Goal: Task Accomplishment & Management: Manage account settings

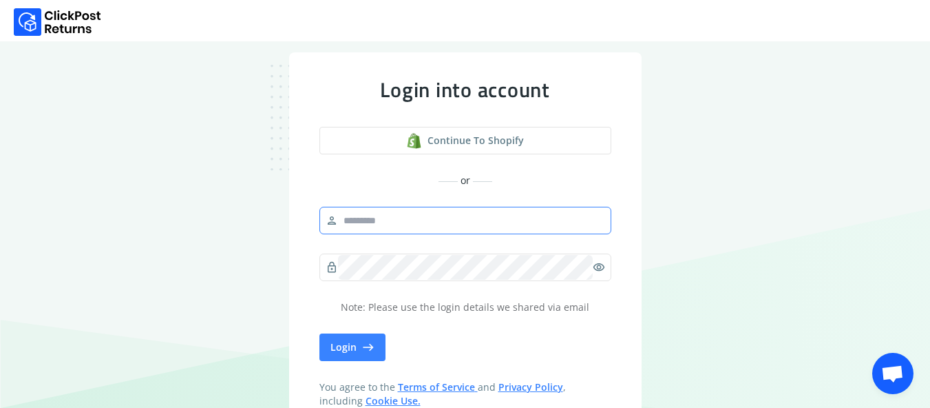
click at [444, 230] on input "text" at bounding box center [471, 220] width 267 height 25
click at [417, 225] on input "*********" at bounding box center [471, 220] width 267 height 25
click at [411, 226] on input "********" at bounding box center [471, 220] width 267 height 25
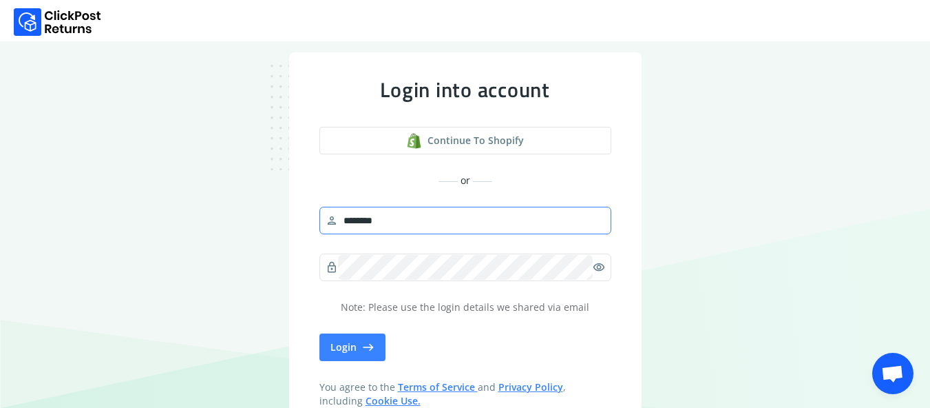
click at [411, 226] on input "********" at bounding box center [471, 220] width 267 height 25
type input "*******"
click at [319, 127] on button "Continue to shopify" at bounding box center [465, 141] width 292 height 28
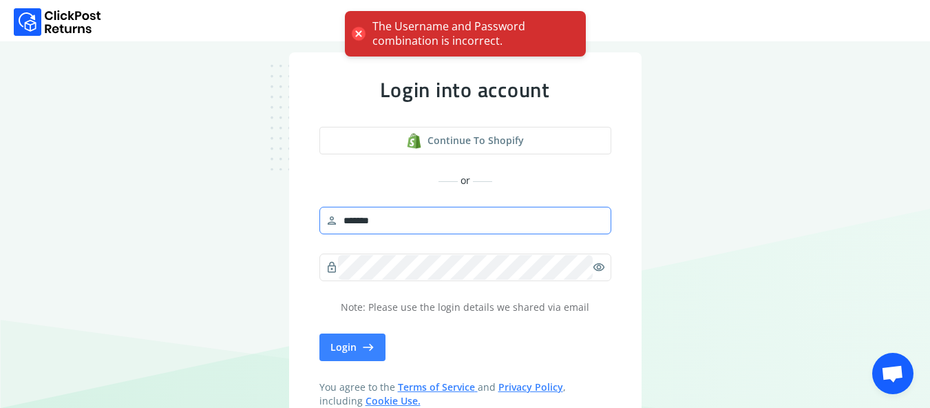
click at [319, 127] on button "Continue to shopify" at bounding box center [465, 141] width 292 height 28
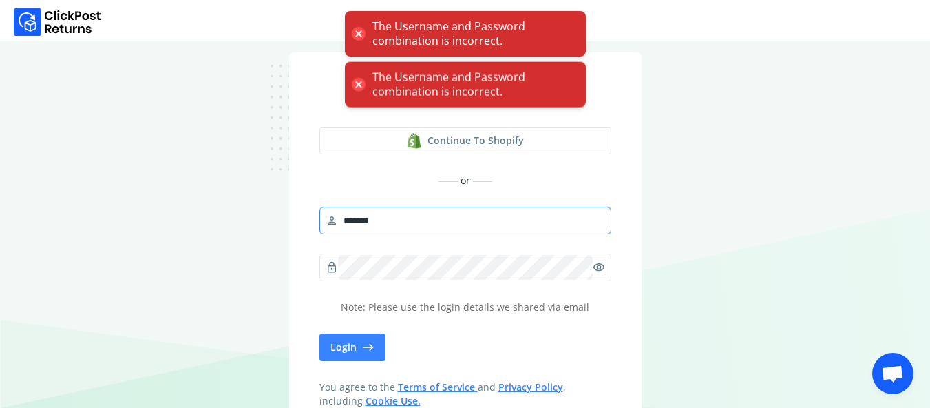
click at [319, 127] on button "Continue to shopify" at bounding box center [465, 141] width 292 height 28
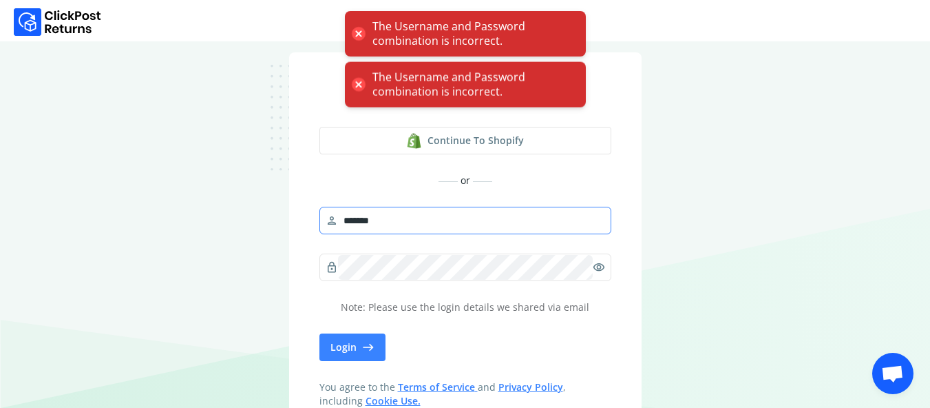
click at [319, 127] on button "Continue to shopify" at bounding box center [465, 141] width 292 height 28
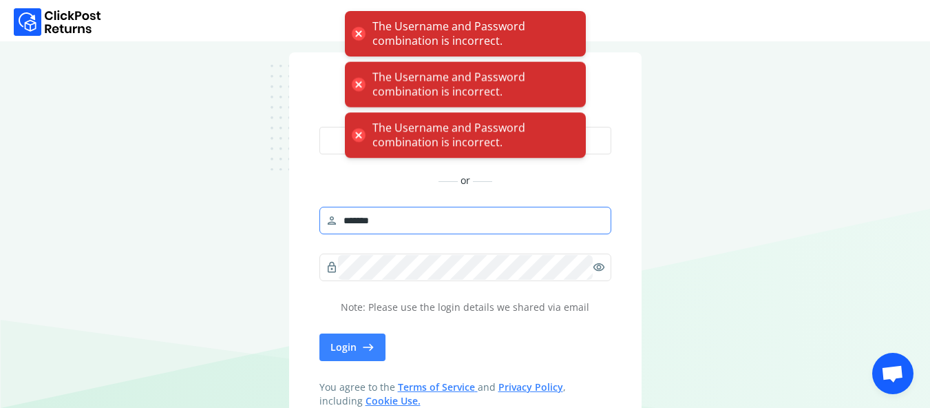
click at [319, 127] on button "Continue to shopify" at bounding box center [465, 141] width 292 height 28
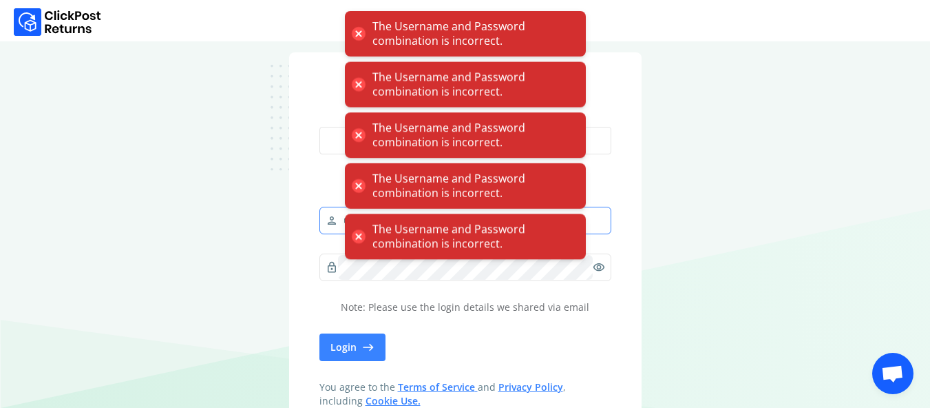
click at [319, 127] on button "Continue to shopify" at bounding box center [465, 141] width 292 height 28
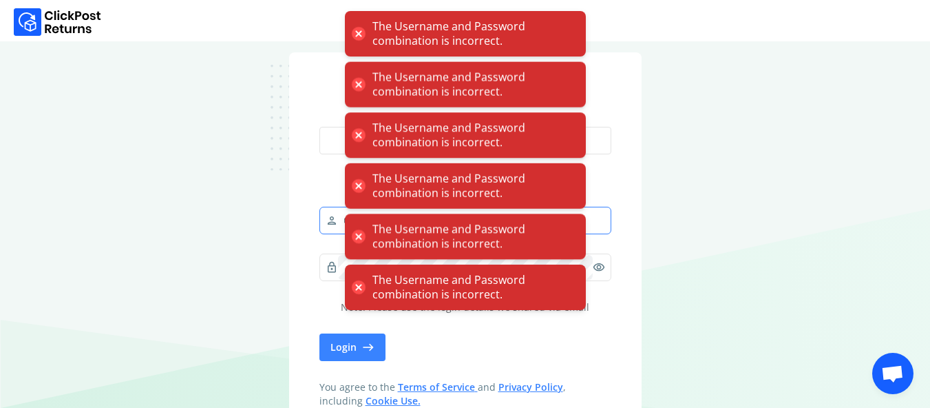
click at [319, 127] on button "Continue to shopify" at bounding box center [465, 141] width 292 height 28
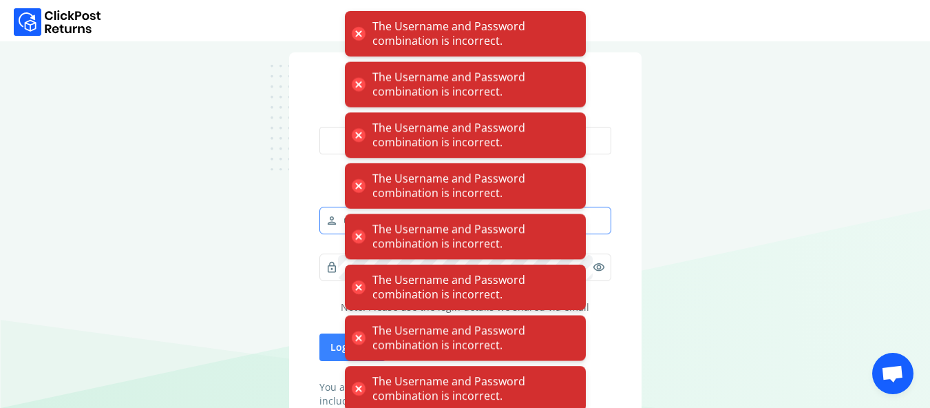
click at [319, 127] on button "Continue to shopify" at bounding box center [465, 141] width 292 height 28
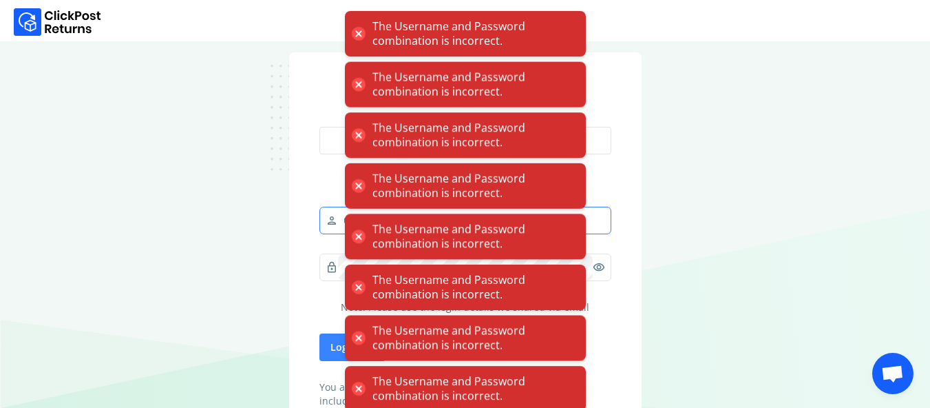
click at [319, 127] on button "Continue to shopify" at bounding box center [465, 141] width 292 height 28
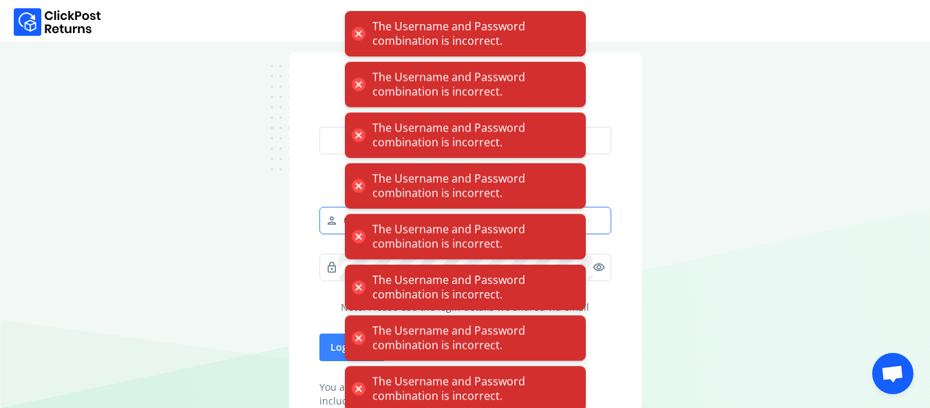
click at [319, 127] on button "Continue to shopify" at bounding box center [465, 141] width 292 height 28
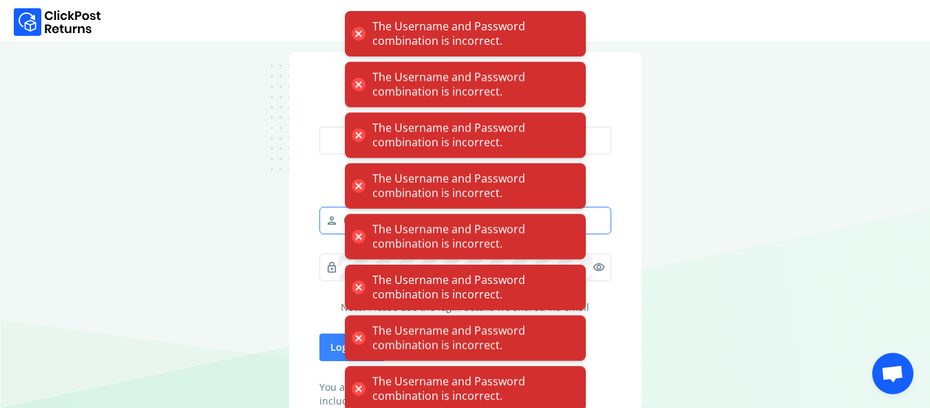
click at [319, 127] on button "Continue to shopify" at bounding box center [465, 141] width 292 height 28
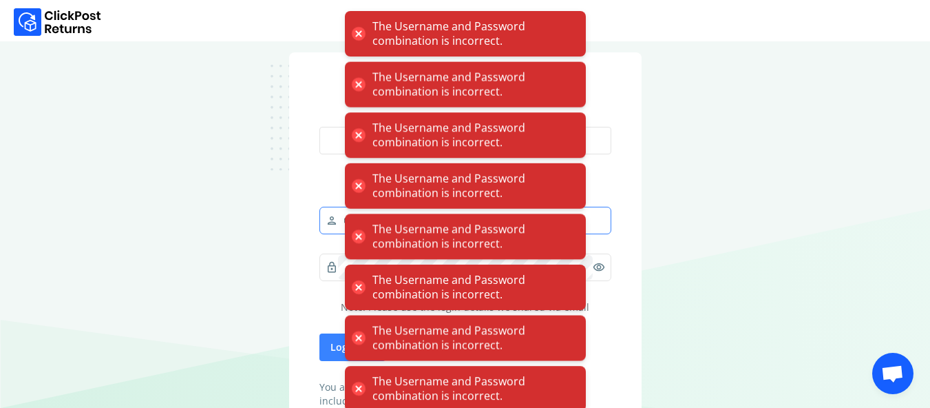
click at [319, 127] on button "Continue to shopify" at bounding box center [465, 141] width 292 height 28
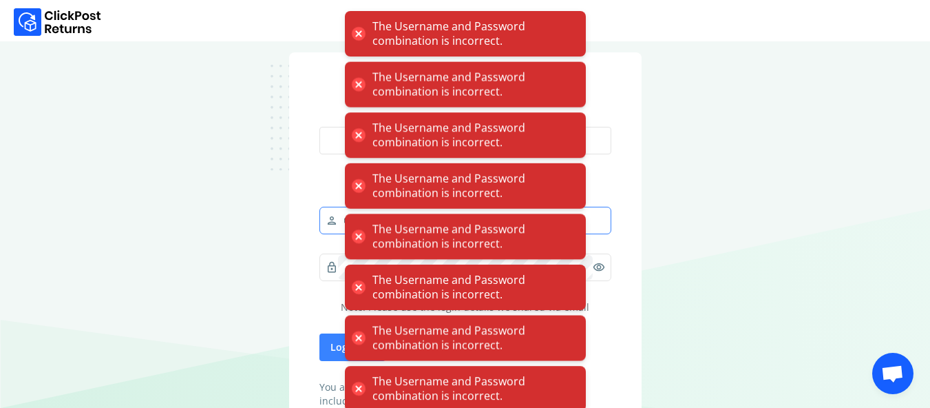
click at [319, 127] on button "Continue to shopify" at bounding box center [465, 141] width 292 height 28
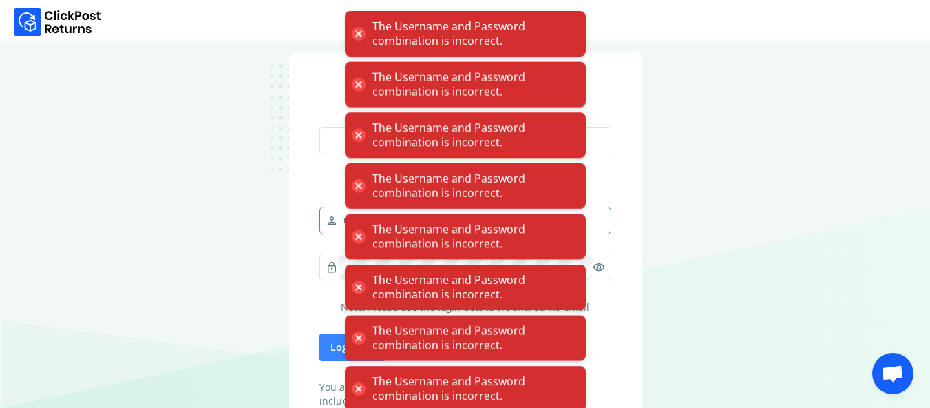
click at [319, 127] on button "Continue to shopify" at bounding box center [465, 141] width 292 height 28
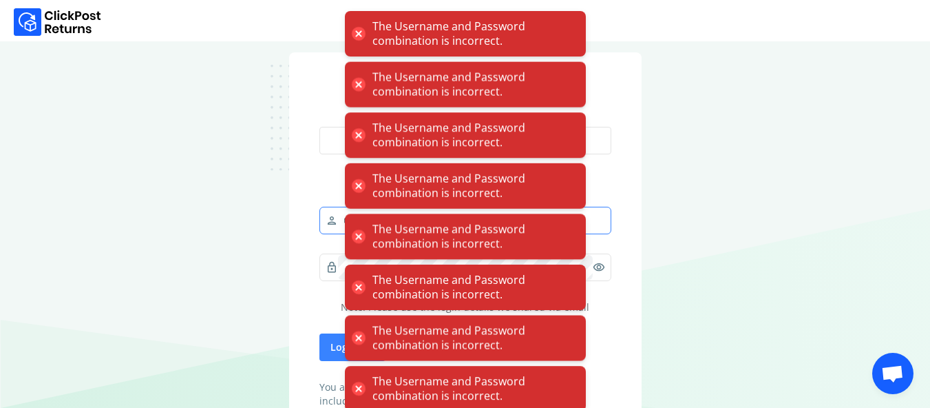
click at [319, 127] on button "Continue to shopify" at bounding box center [465, 141] width 292 height 28
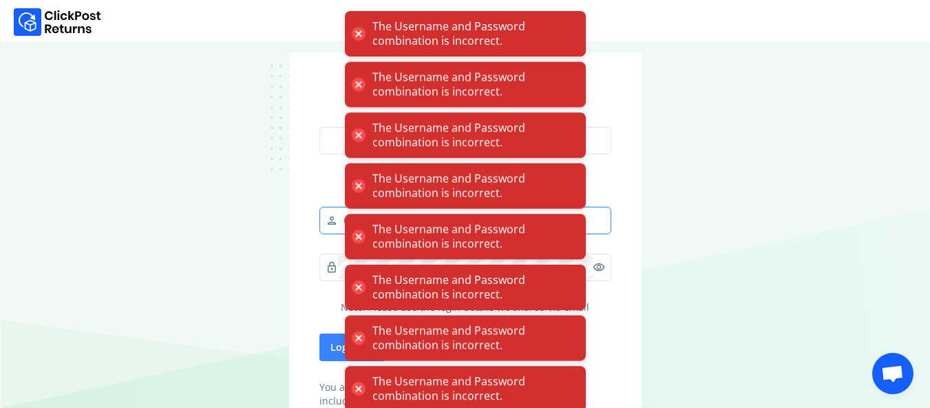
click at [319, 127] on button "Continue to shopify" at bounding box center [465, 141] width 292 height 28
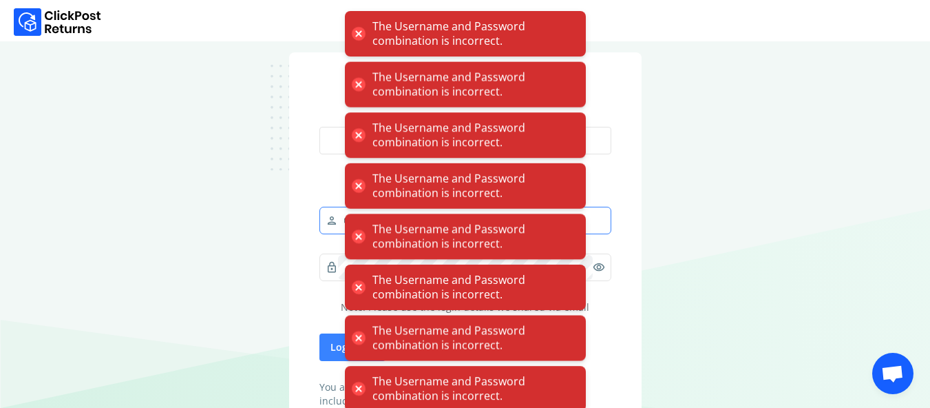
click at [319, 127] on button "Continue to shopify" at bounding box center [465, 141] width 292 height 28
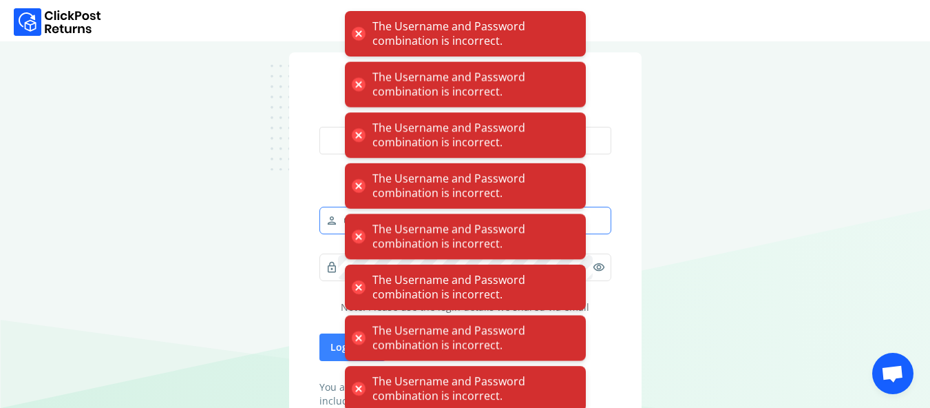
click at [319, 127] on button "Continue to shopify" at bounding box center [465, 141] width 292 height 28
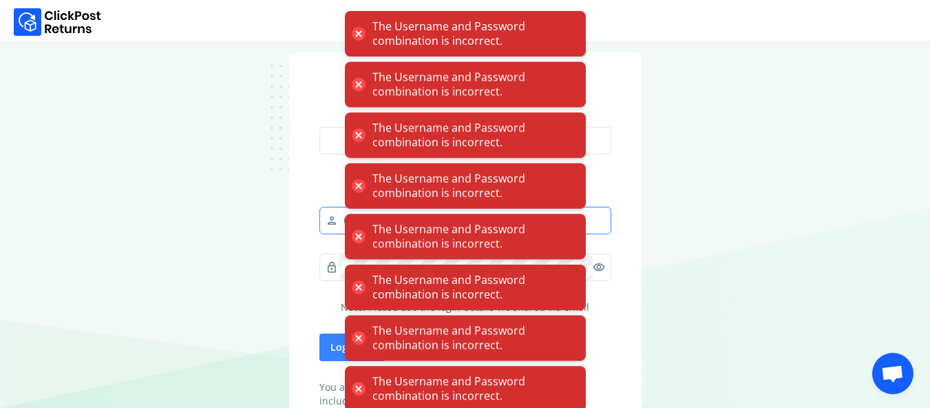
click at [319, 127] on button "Continue to shopify" at bounding box center [465, 141] width 292 height 28
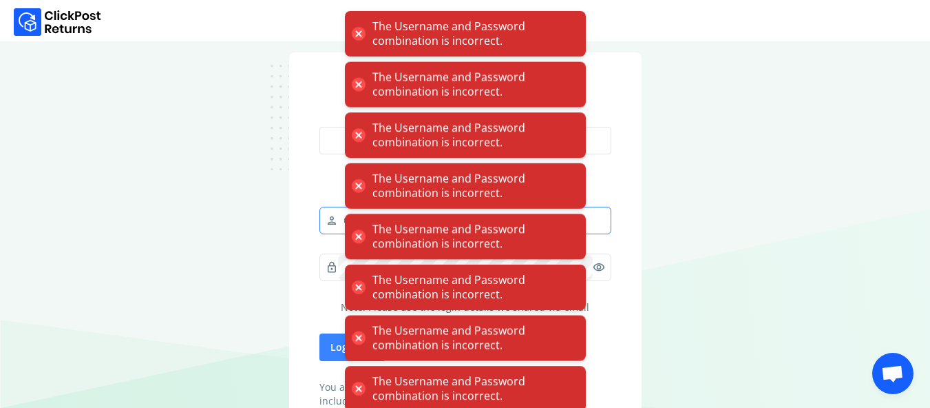
click at [319, 127] on button "Continue to shopify" at bounding box center [465, 141] width 292 height 28
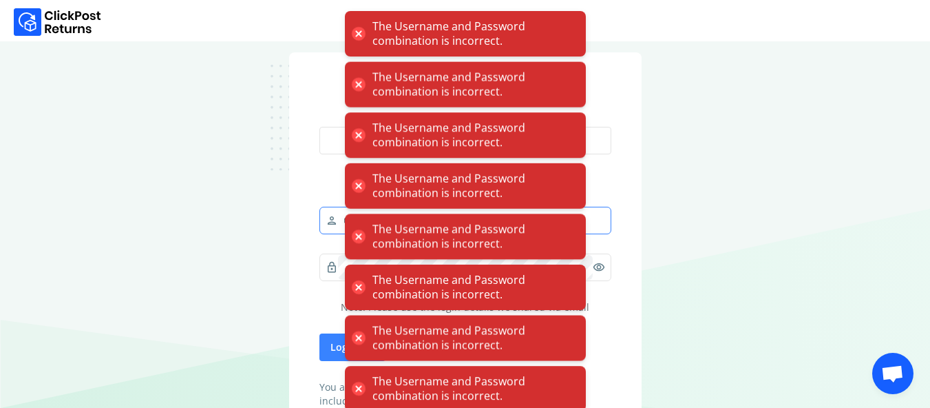
click at [319, 127] on button "Continue to shopify" at bounding box center [465, 141] width 292 height 28
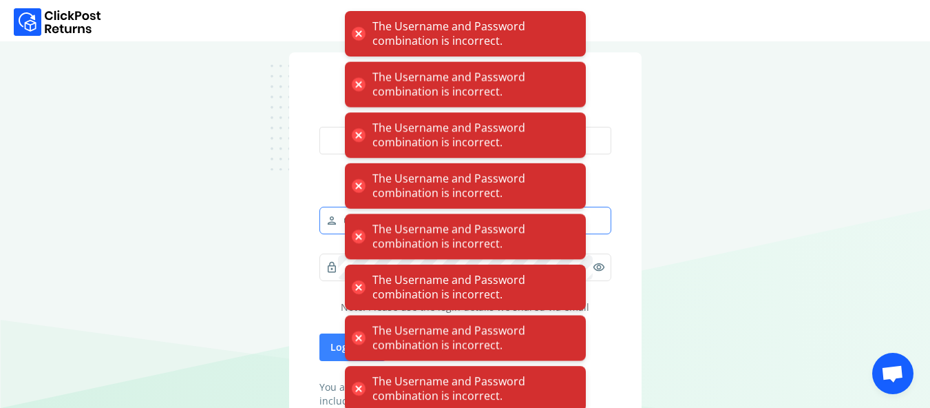
click at [319, 127] on button "Continue to shopify" at bounding box center [465, 141] width 292 height 28
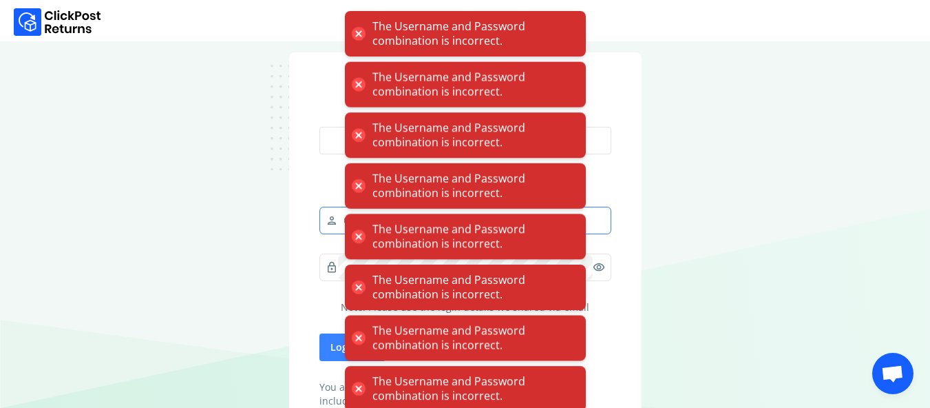
click at [319, 127] on button "Continue to shopify" at bounding box center [465, 141] width 292 height 28
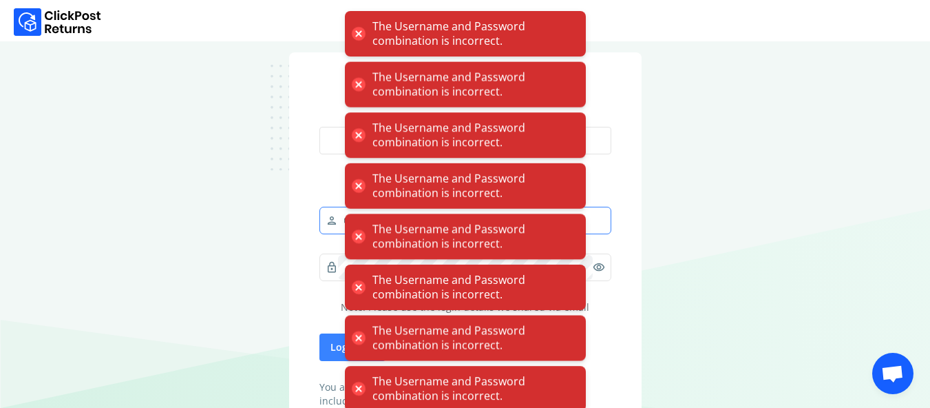
click at [319, 127] on button "Continue to shopify" at bounding box center [465, 141] width 292 height 28
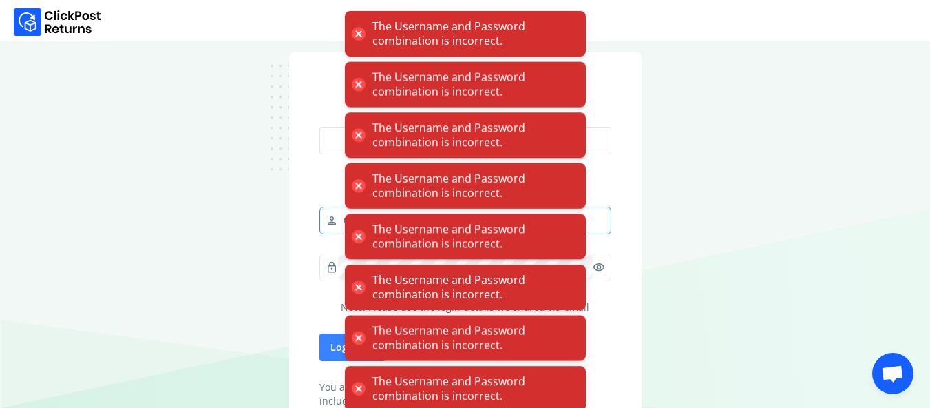
click at [319, 127] on button "Continue to shopify" at bounding box center [465, 141] width 292 height 28
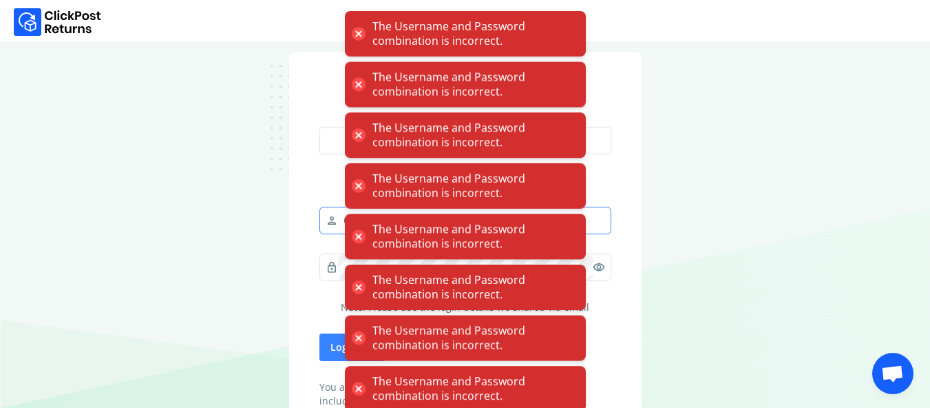
click at [319, 127] on button "Continue to shopify" at bounding box center [465, 141] width 292 height 28
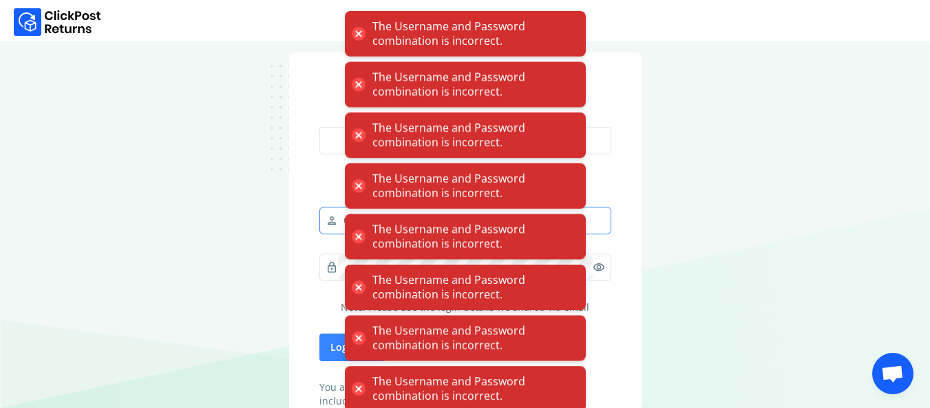
click at [319, 127] on button "Continue to shopify" at bounding box center [465, 141] width 292 height 28
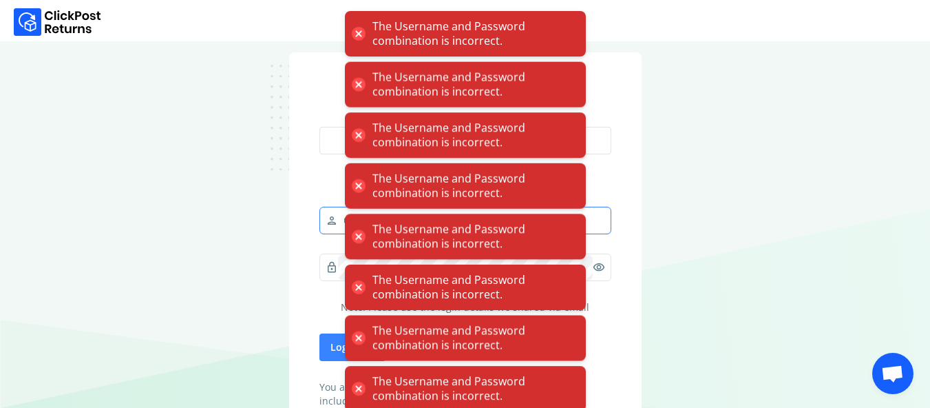
click at [319, 127] on button "Continue to shopify" at bounding box center [465, 141] width 292 height 28
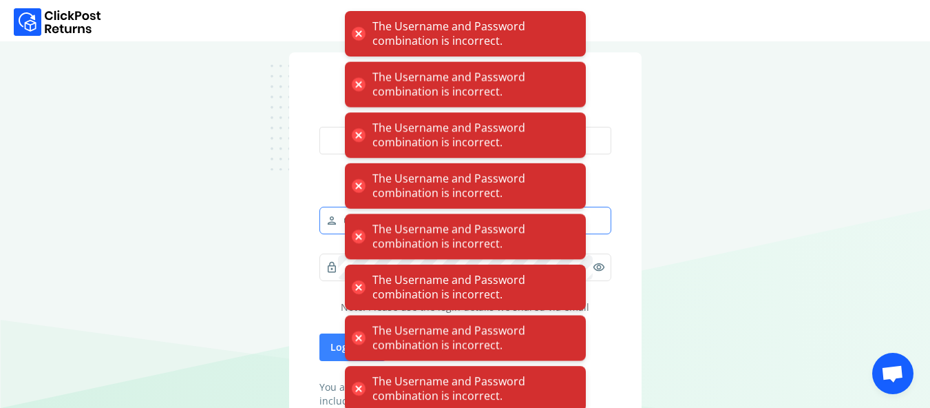
click at [319, 127] on button "Continue to shopify" at bounding box center [465, 141] width 292 height 28
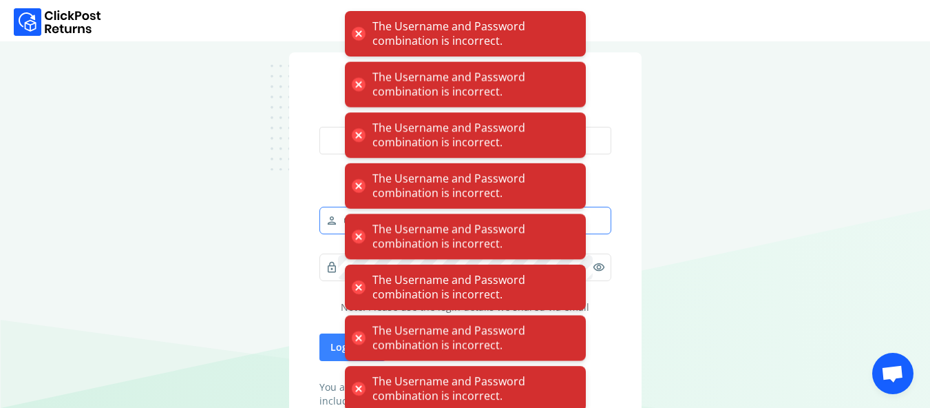
click at [319, 127] on button "Continue to shopify" at bounding box center [465, 141] width 292 height 28
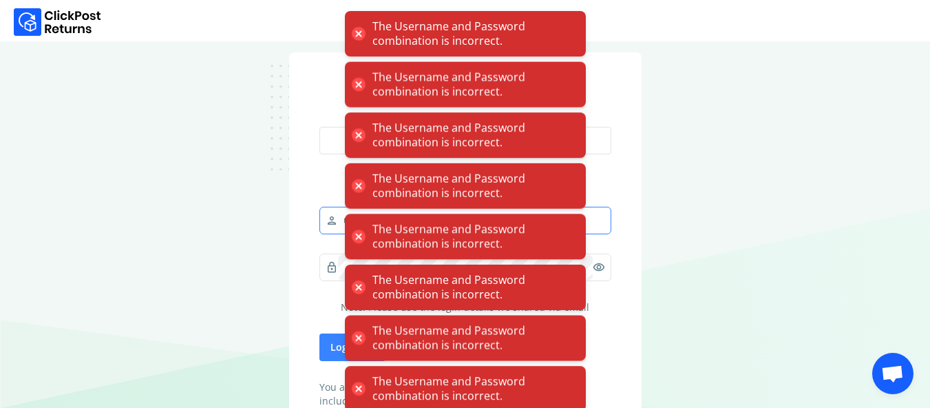
click at [319, 127] on button "Continue to shopify" at bounding box center [465, 141] width 292 height 28
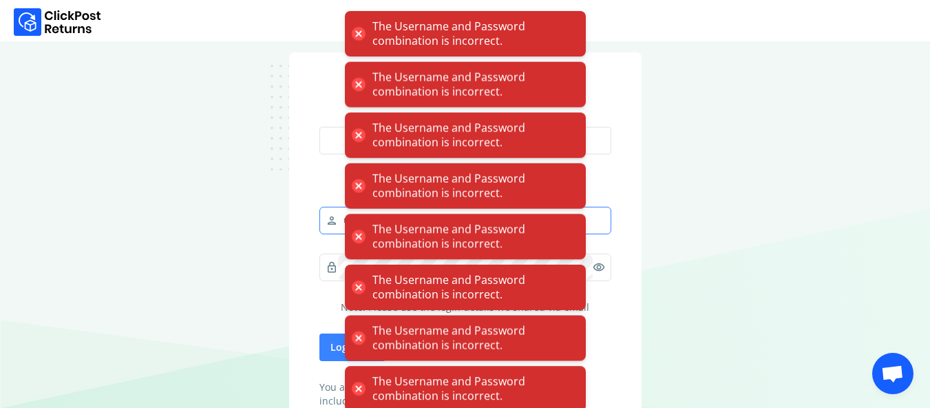
click at [319, 127] on button "Continue to shopify" at bounding box center [465, 141] width 292 height 28
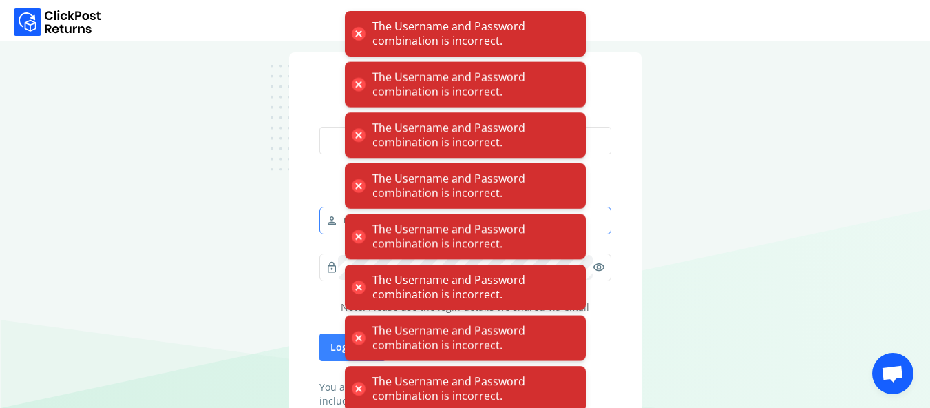
click at [319, 127] on button "Continue to shopify" at bounding box center [465, 141] width 292 height 28
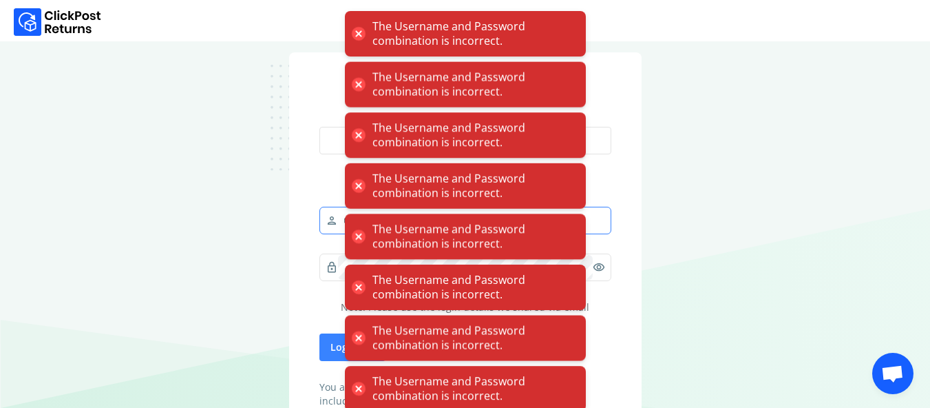
click at [319, 127] on button "Continue to shopify" at bounding box center [465, 141] width 292 height 28
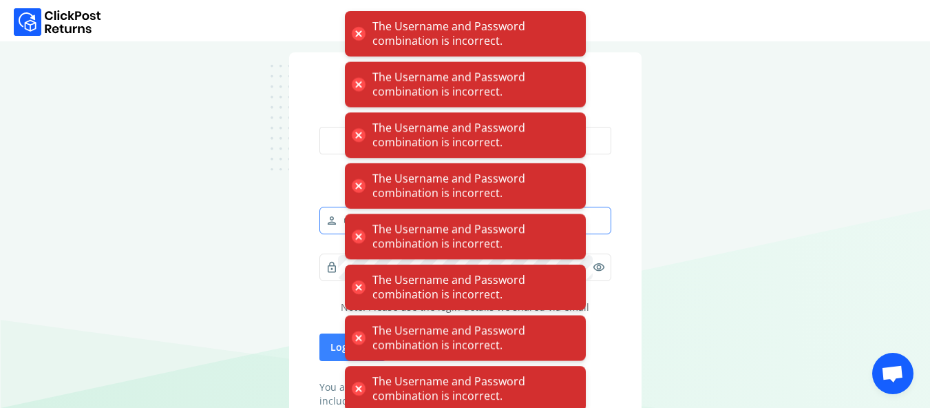
click at [319, 127] on button "Continue to shopify" at bounding box center [465, 141] width 292 height 28
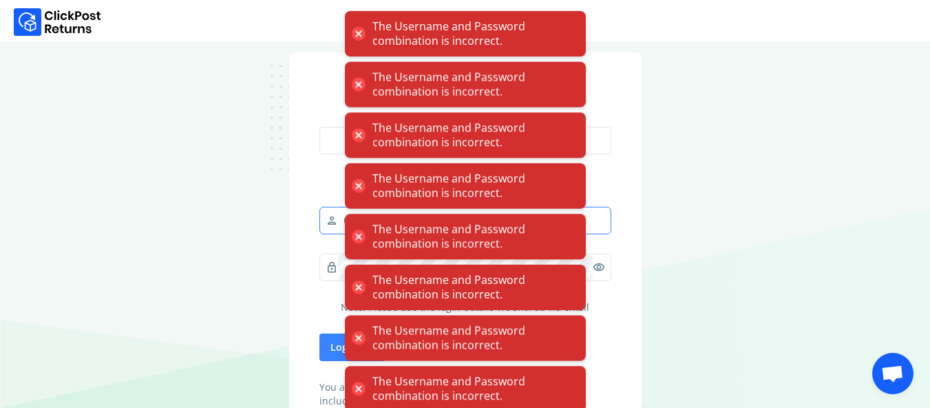
click at [319, 127] on button "Continue to shopify" at bounding box center [465, 141] width 292 height 28
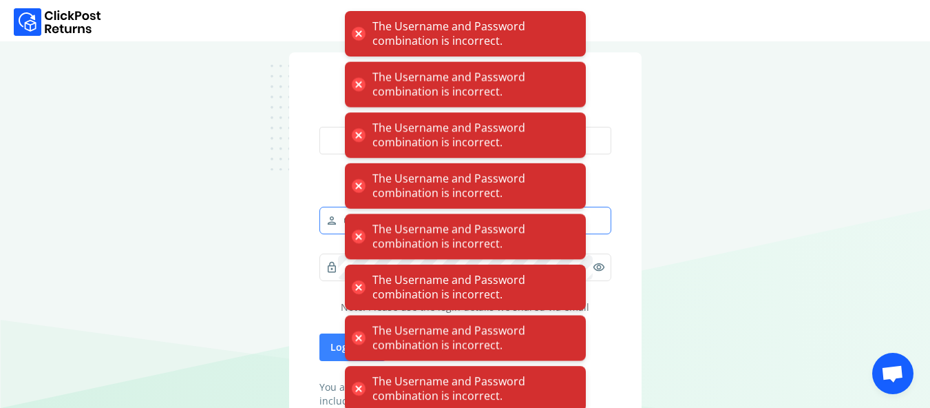
click at [319, 127] on button "Continue to shopify" at bounding box center [465, 141] width 292 height 28
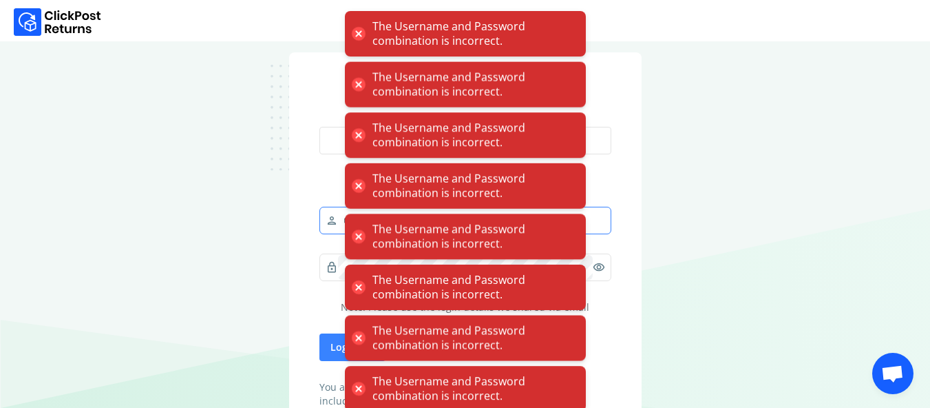
click at [319, 127] on button "Continue to shopify" at bounding box center [465, 141] width 292 height 28
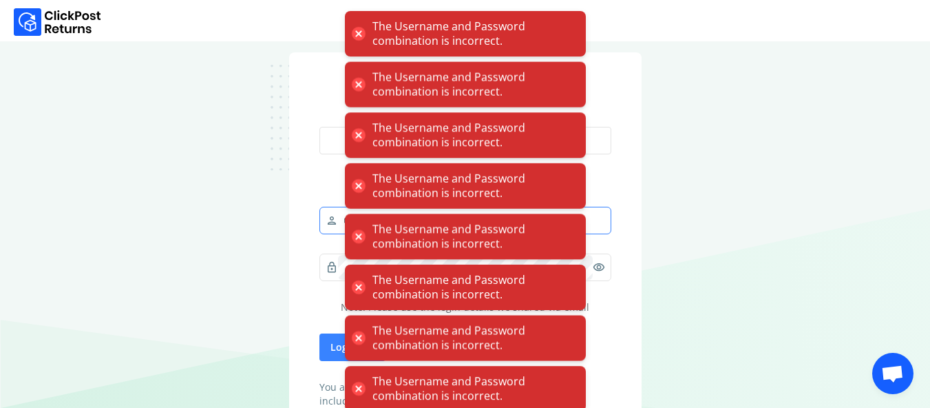
click at [319, 127] on button "Continue to shopify" at bounding box center [465, 141] width 292 height 28
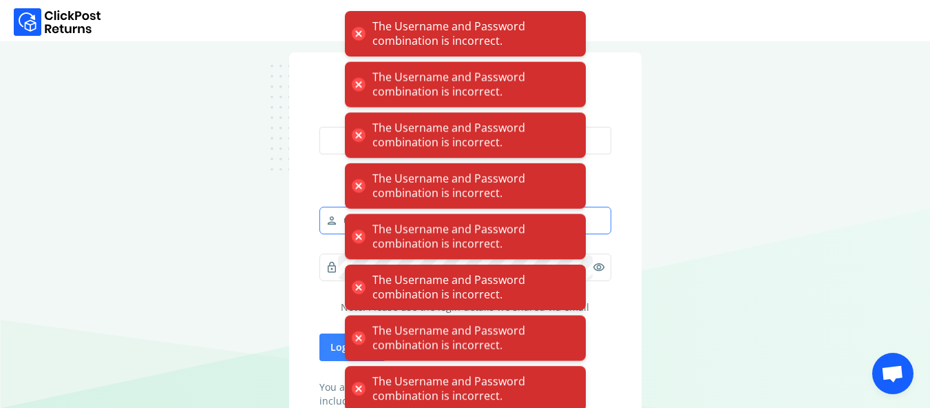
click at [319, 127] on button "Continue to shopify" at bounding box center [465, 141] width 292 height 28
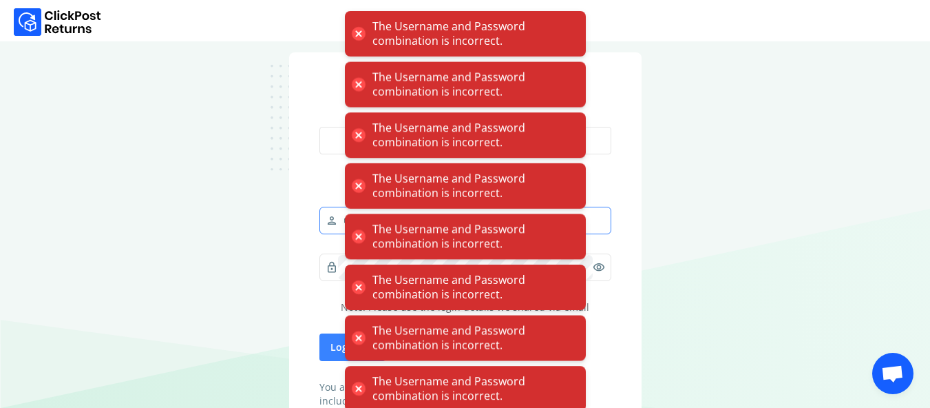
click at [319, 127] on button "Continue to shopify" at bounding box center [465, 141] width 292 height 28
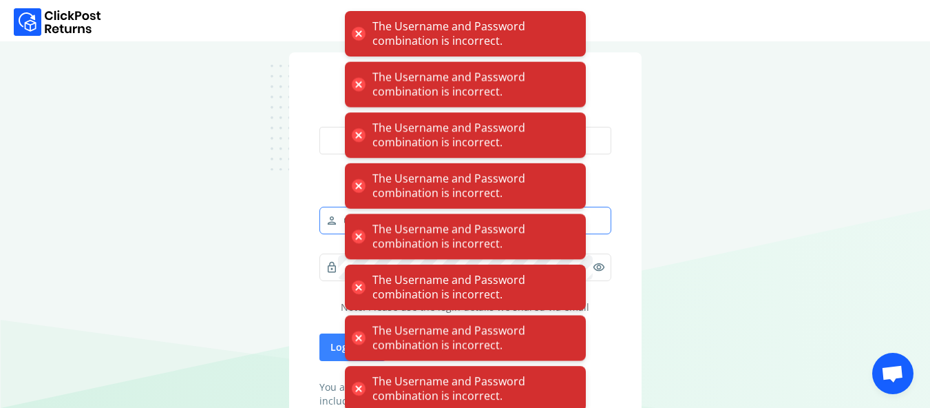
click at [319, 127] on button "Continue to shopify" at bounding box center [465, 141] width 292 height 28
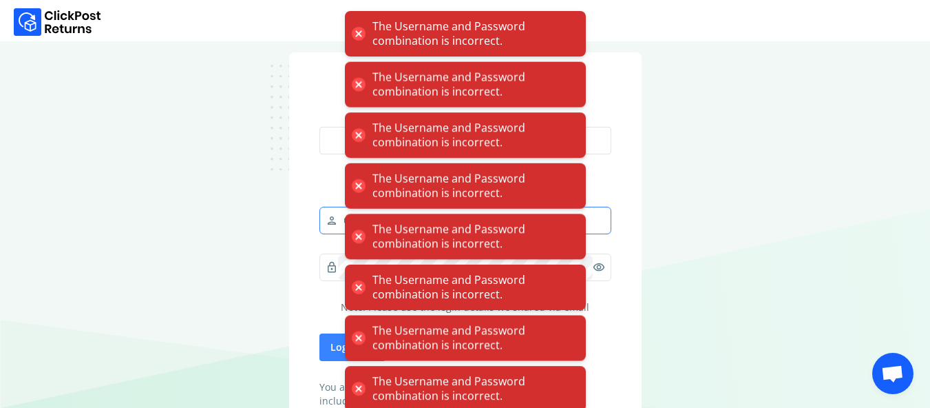
click at [319, 127] on button "Continue to shopify" at bounding box center [465, 141] width 292 height 28
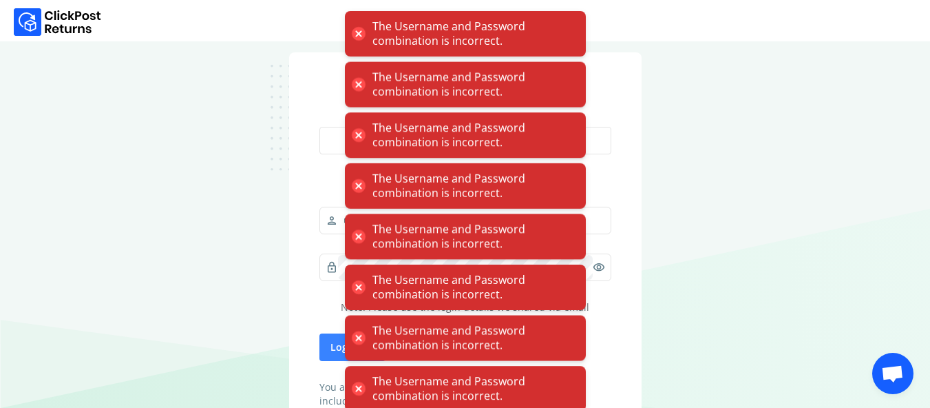
click at [677, 249] on div "Login into account Continue to shopify or person ******* lock visibility Note: …" at bounding box center [465, 245] width 930 height 408
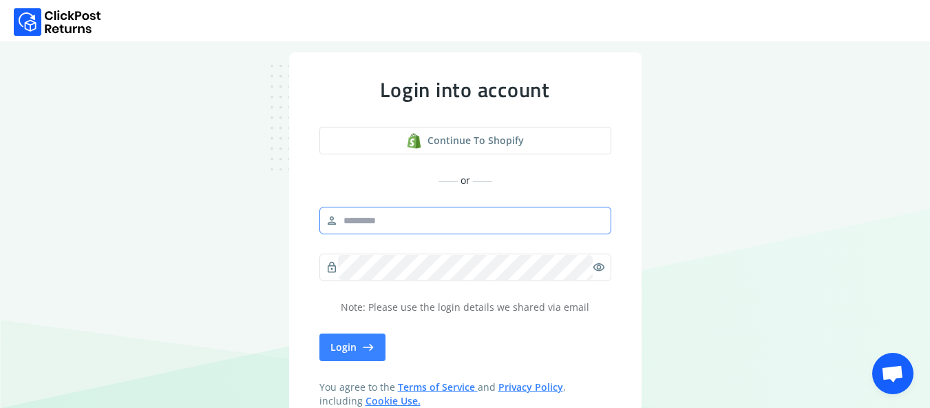
click at [423, 225] on input "text" at bounding box center [471, 220] width 267 height 25
type input "**********"
click at [319, 127] on button "Continue to shopify" at bounding box center [465, 141] width 292 height 28
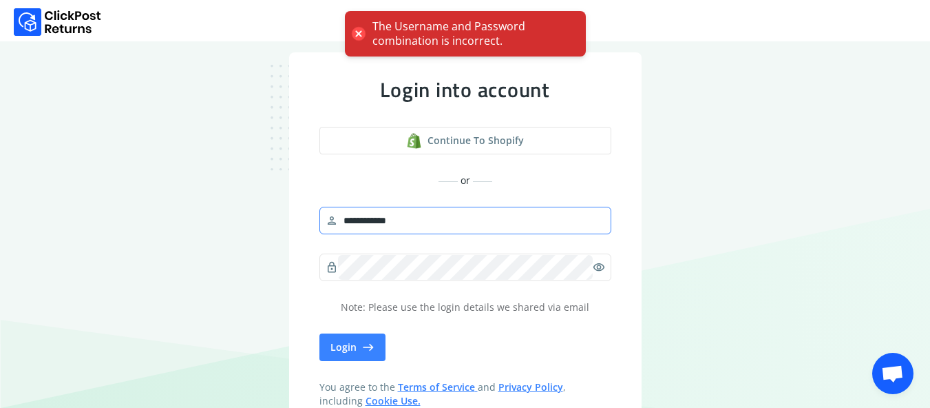
click at [319, 127] on button "Continue to shopify" at bounding box center [465, 141] width 292 height 28
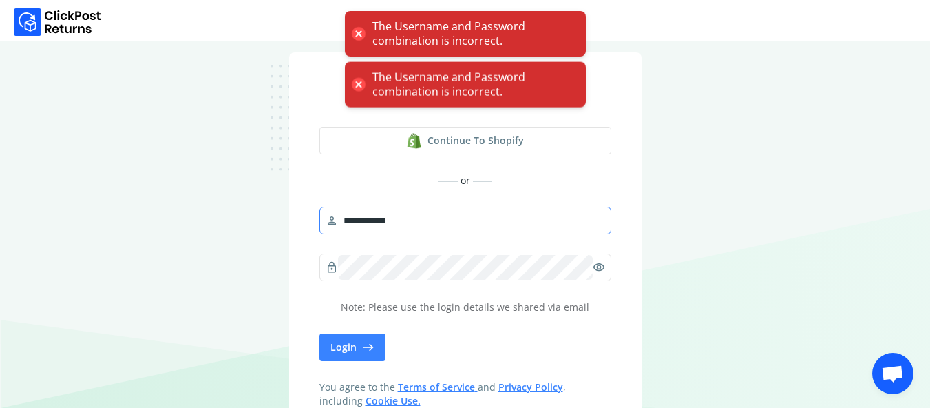
click at [319, 127] on button "Continue to shopify" at bounding box center [465, 141] width 292 height 28
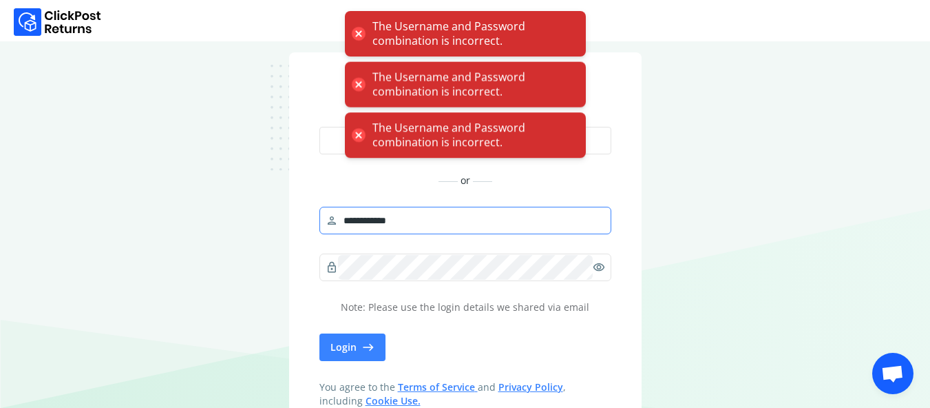
click at [319, 127] on button "Continue to shopify" at bounding box center [465, 141] width 292 height 28
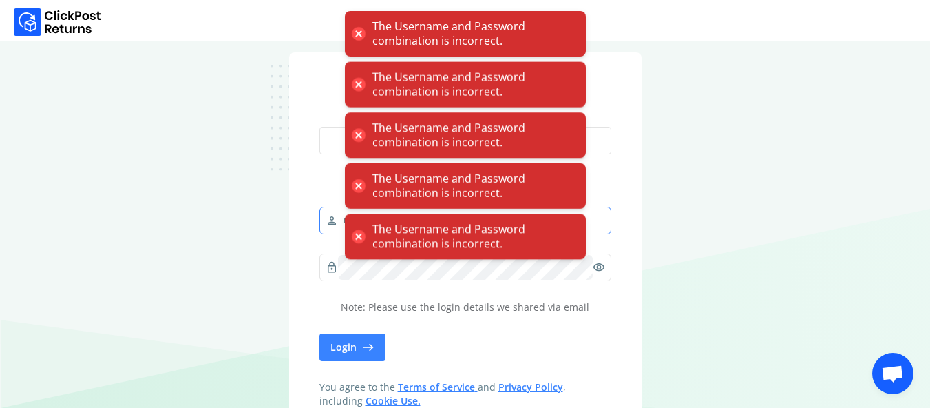
click at [319, 127] on button "Continue to shopify" at bounding box center [465, 141] width 292 height 28
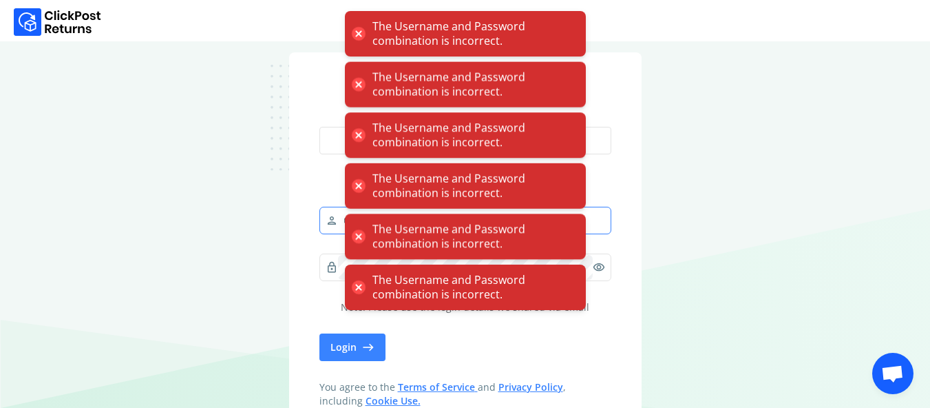
click at [319, 127] on button "Continue to shopify" at bounding box center [465, 141] width 292 height 28
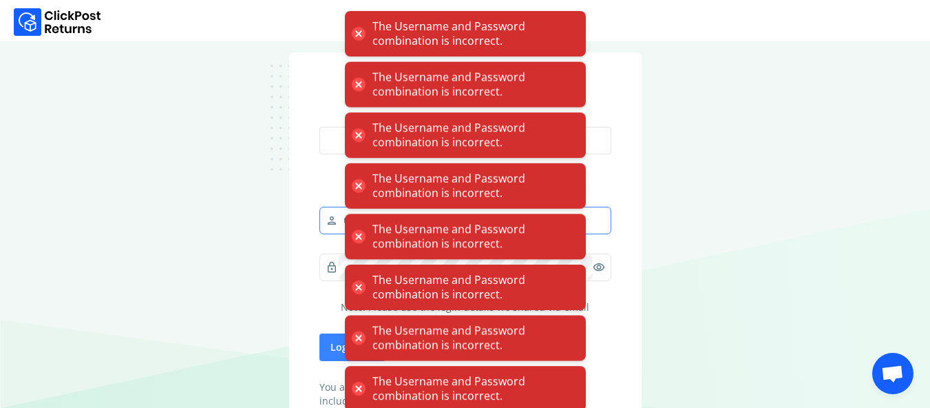
click at [319, 127] on button "Continue to shopify" at bounding box center [465, 141] width 292 height 28
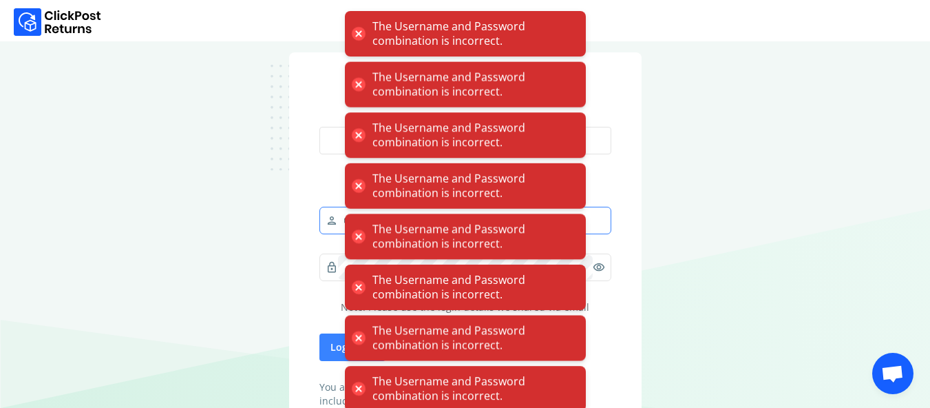
click at [319, 127] on button "Continue to shopify" at bounding box center [465, 141] width 292 height 28
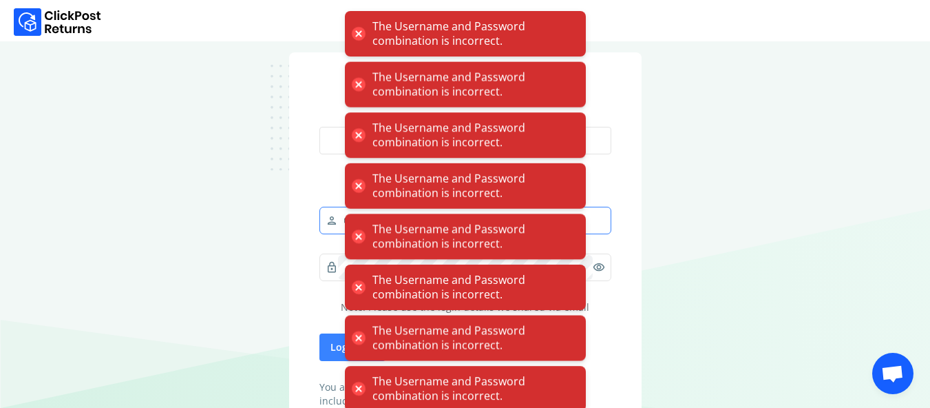
click at [319, 127] on button "Continue to shopify" at bounding box center [465, 141] width 292 height 28
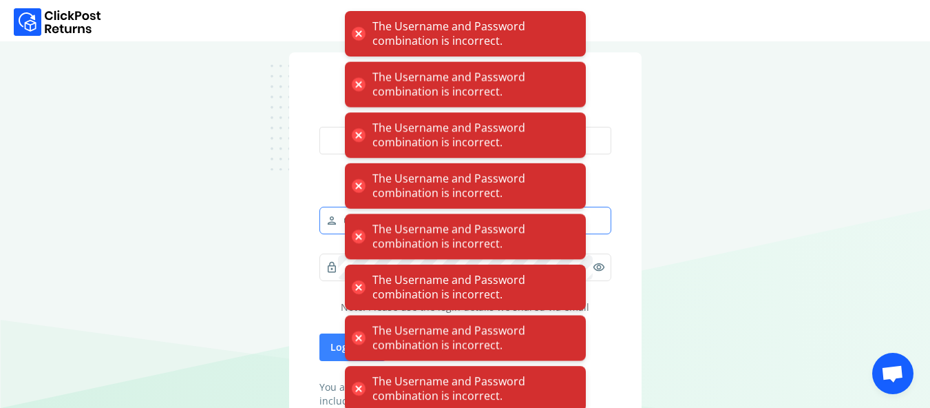
click at [319, 127] on button "Continue to shopify" at bounding box center [465, 141] width 292 height 28
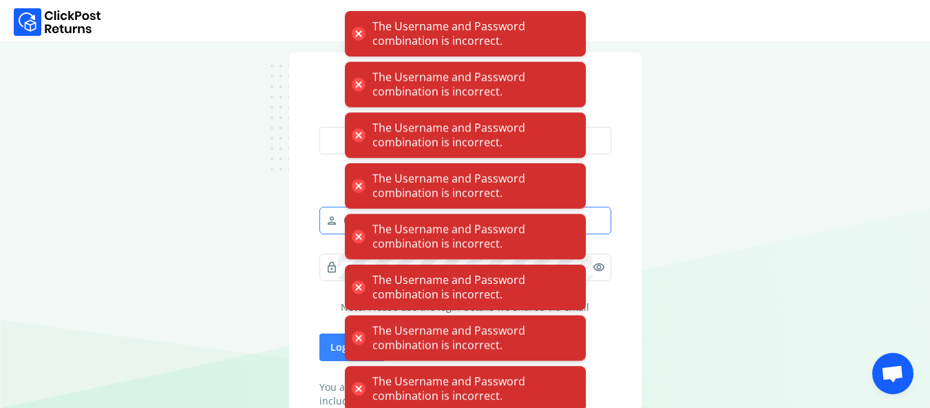
click at [319, 127] on button "Continue to shopify" at bounding box center [465, 141] width 292 height 28
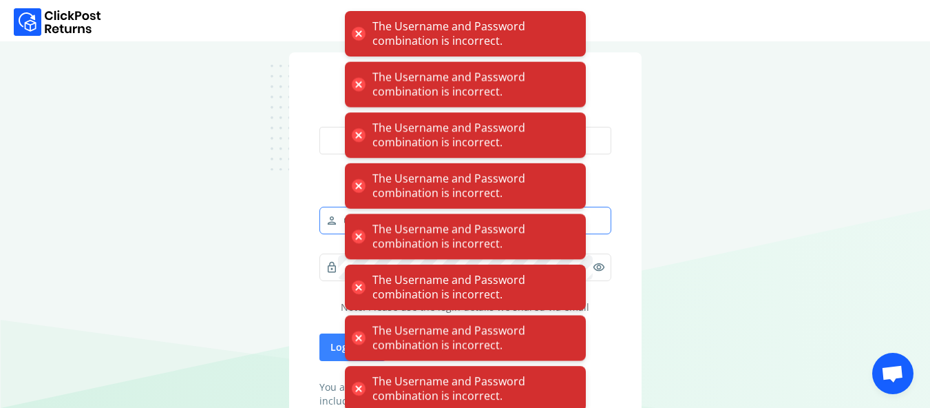
click at [319, 127] on button "Continue to shopify" at bounding box center [465, 141] width 292 height 28
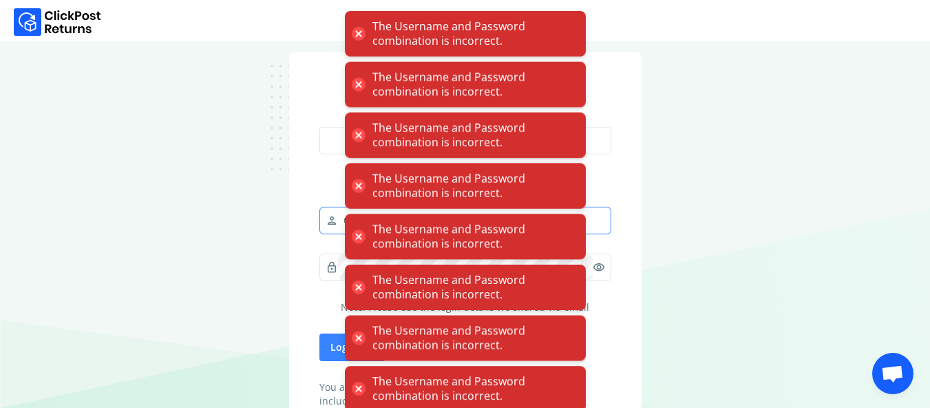
click at [319, 127] on button "Continue to shopify" at bounding box center [465, 141] width 292 height 28
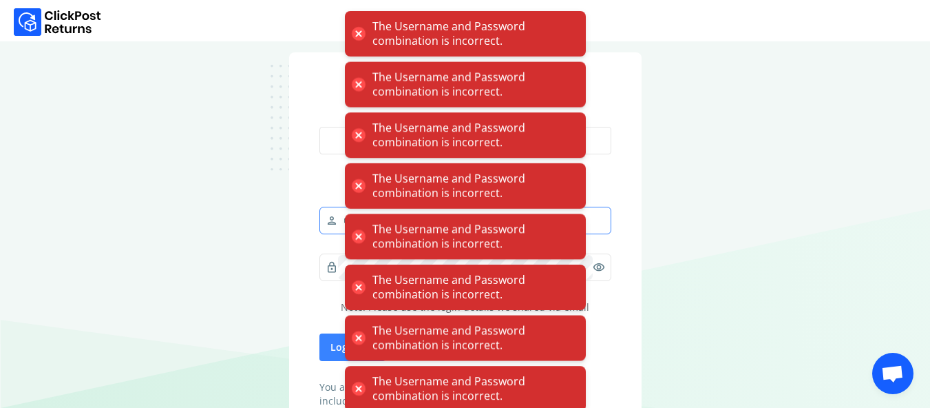
click at [319, 127] on button "Continue to shopify" at bounding box center [465, 141] width 292 height 28
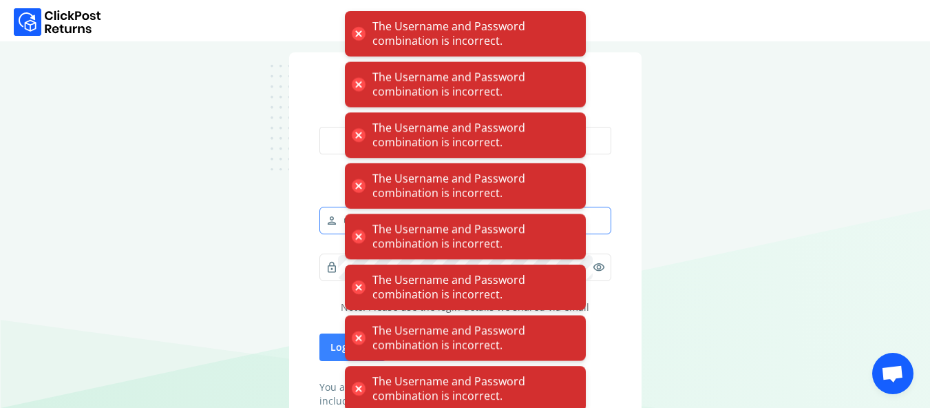
click at [319, 127] on button "Continue to shopify" at bounding box center [465, 141] width 292 height 28
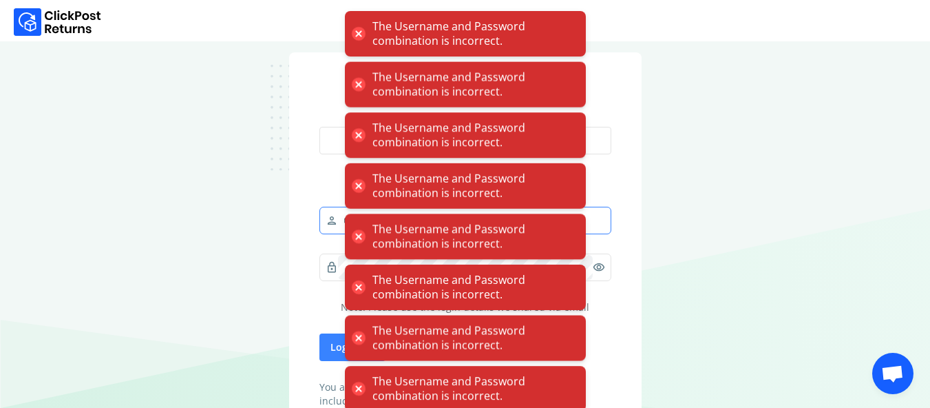
click at [319, 127] on button "Continue to shopify" at bounding box center [465, 141] width 292 height 28
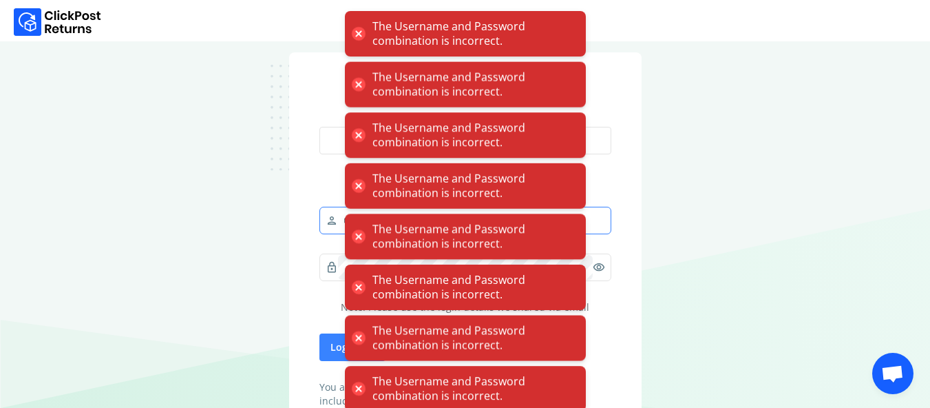
click at [319, 127] on button "Continue to shopify" at bounding box center [465, 141] width 292 height 28
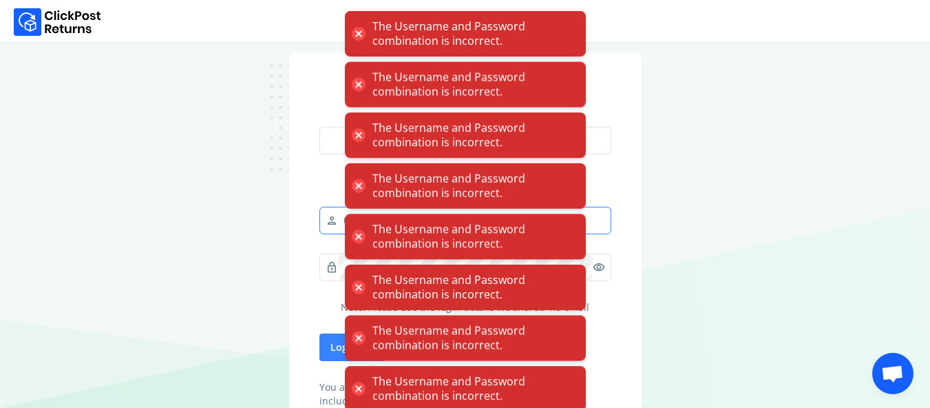
click at [319, 127] on button "Continue to shopify" at bounding box center [465, 141] width 292 height 28
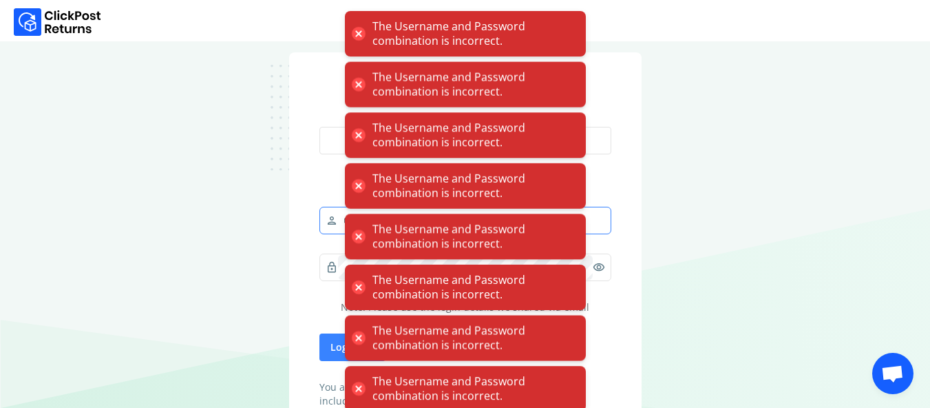
click at [319, 127] on button "Continue to shopify" at bounding box center [465, 141] width 292 height 28
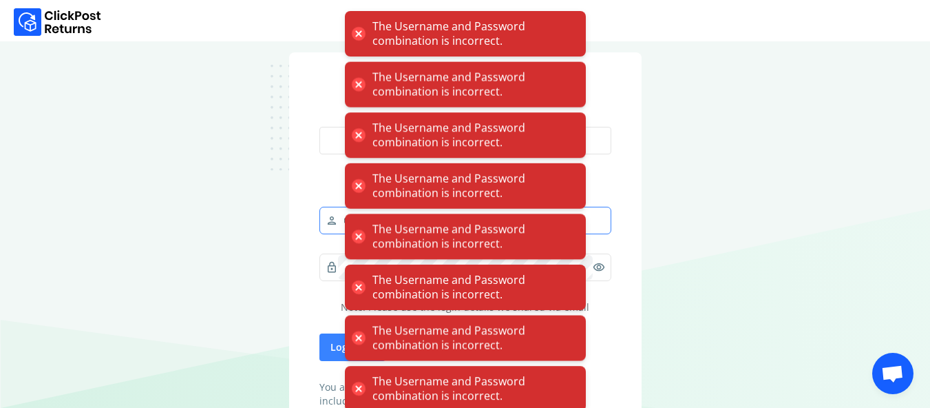
click at [319, 127] on button "Continue to shopify" at bounding box center [465, 141] width 292 height 28
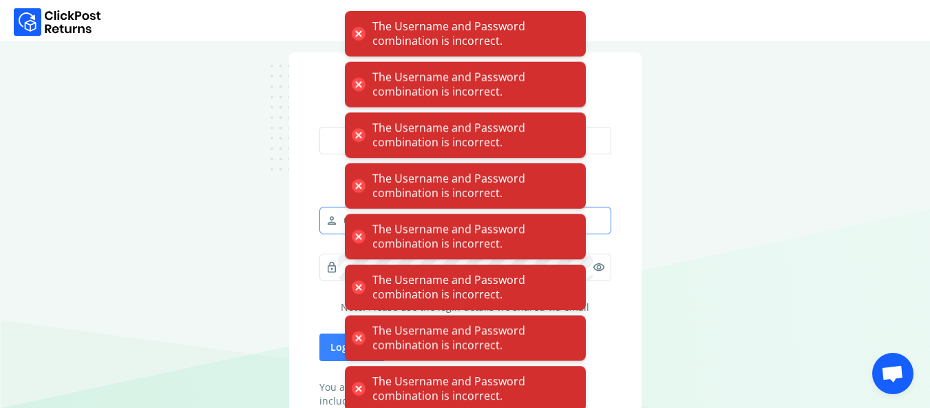
click at [319, 127] on button "Continue to shopify" at bounding box center [465, 141] width 292 height 28
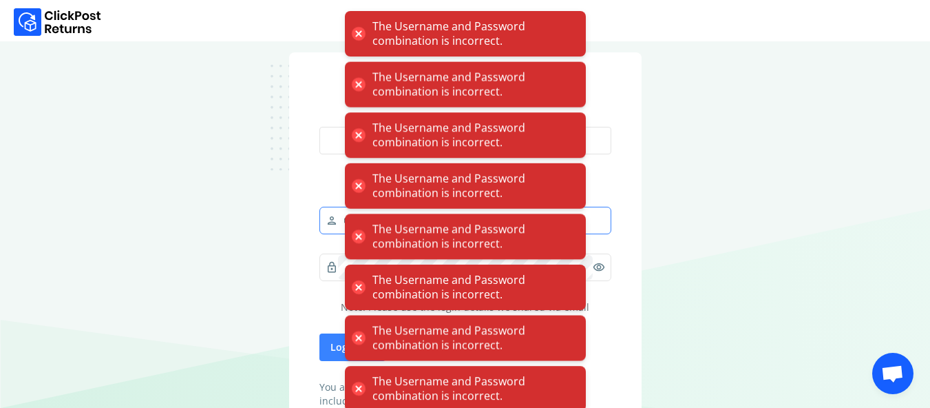
click at [319, 127] on button "Continue to shopify" at bounding box center [465, 141] width 292 height 28
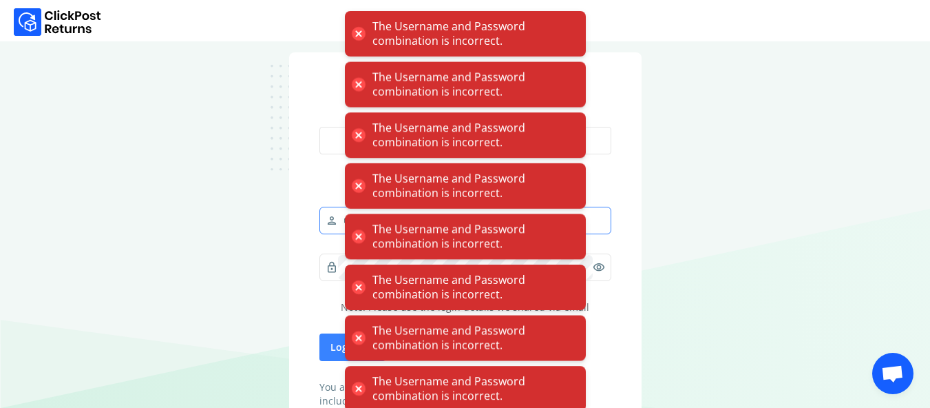
click at [319, 127] on button "Continue to shopify" at bounding box center [465, 141] width 292 height 28
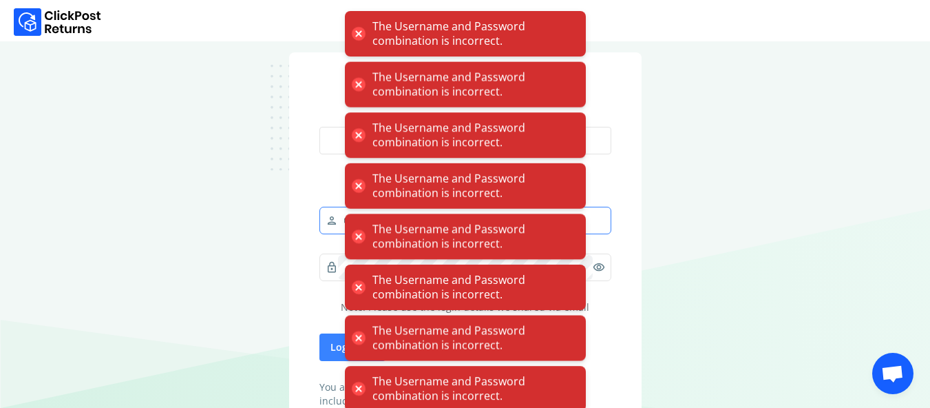
click at [319, 127] on button "Continue to shopify" at bounding box center [465, 141] width 292 height 28
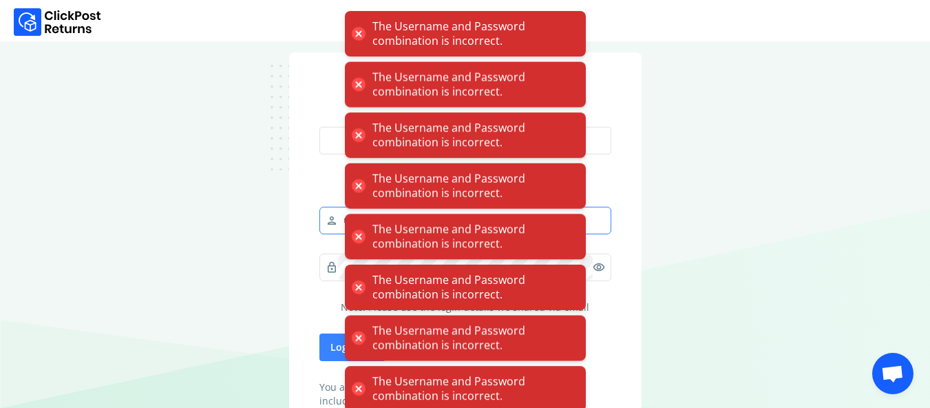
click at [319, 127] on button "Continue to shopify" at bounding box center [465, 141] width 292 height 28
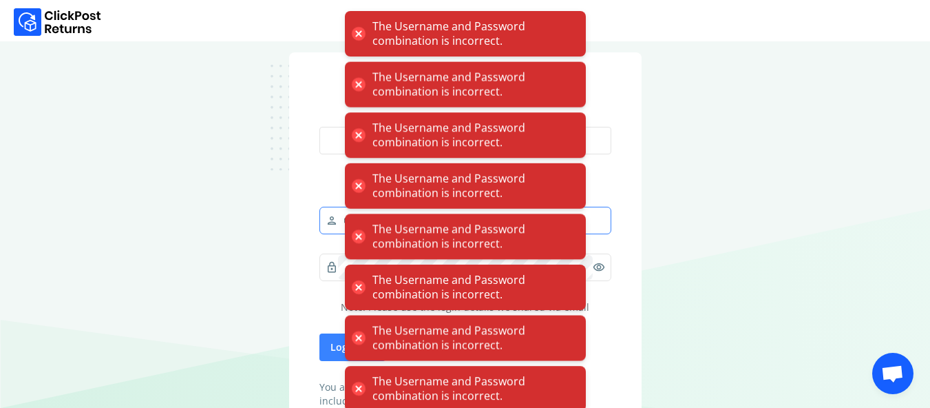
click at [319, 127] on button "Continue to shopify" at bounding box center [465, 141] width 292 height 28
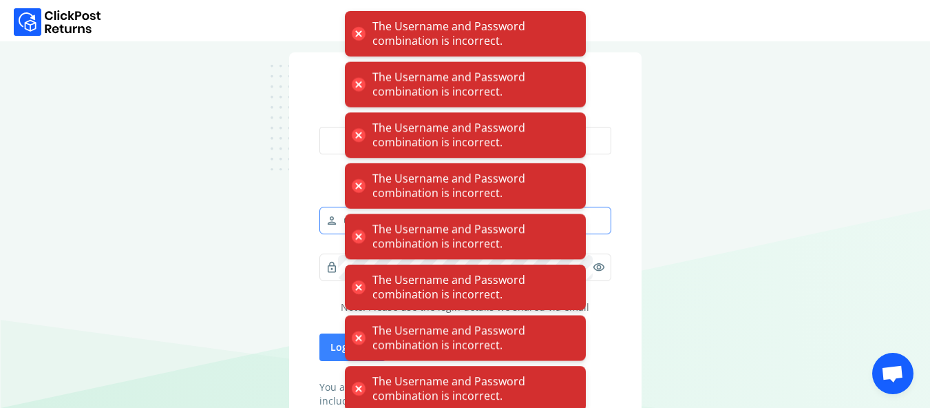
click at [319, 127] on button "Continue to shopify" at bounding box center [465, 141] width 292 height 28
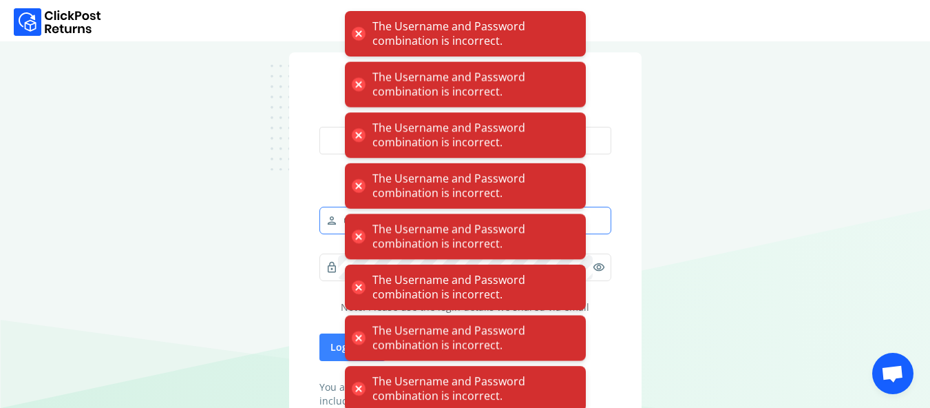
click at [319, 127] on button "Continue to shopify" at bounding box center [465, 141] width 292 height 28
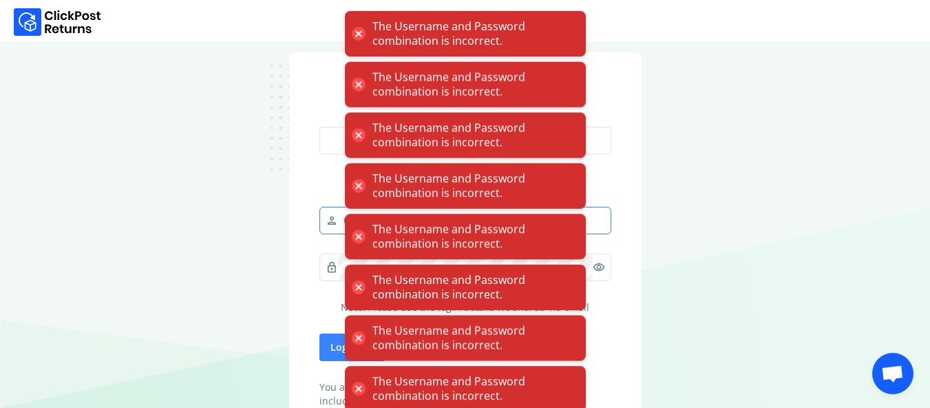
click at [319, 127] on button "Continue to shopify" at bounding box center [465, 141] width 292 height 28
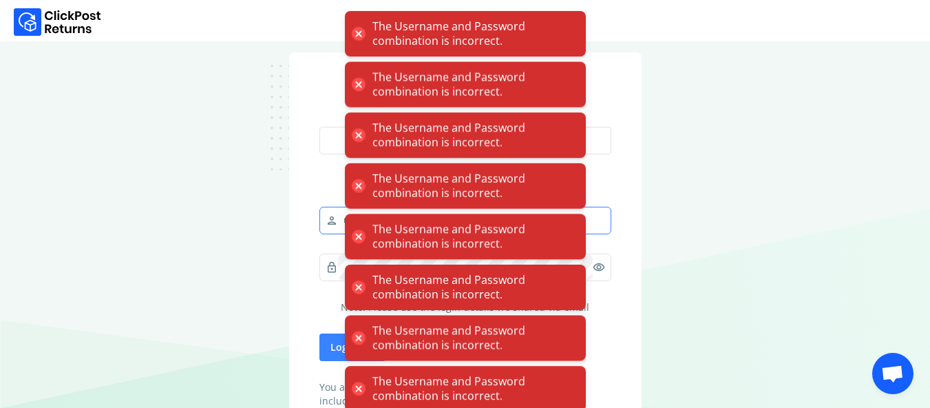
click at [319, 127] on button "Continue to shopify" at bounding box center [465, 141] width 292 height 28
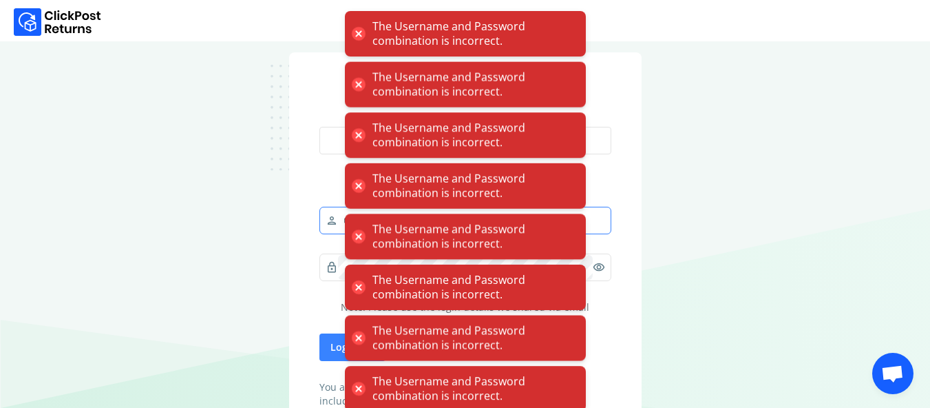
click at [319, 127] on button "Continue to shopify" at bounding box center [465, 141] width 292 height 28
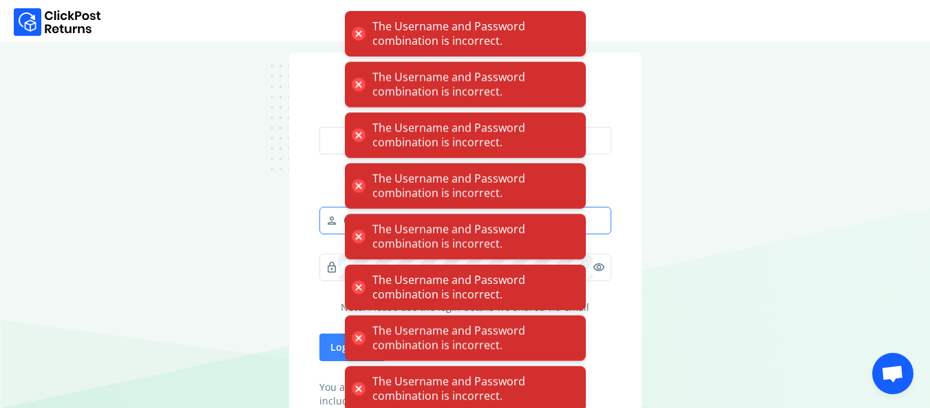
click at [319, 127] on button "Continue to shopify" at bounding box center [465, 141] width 292 height 28
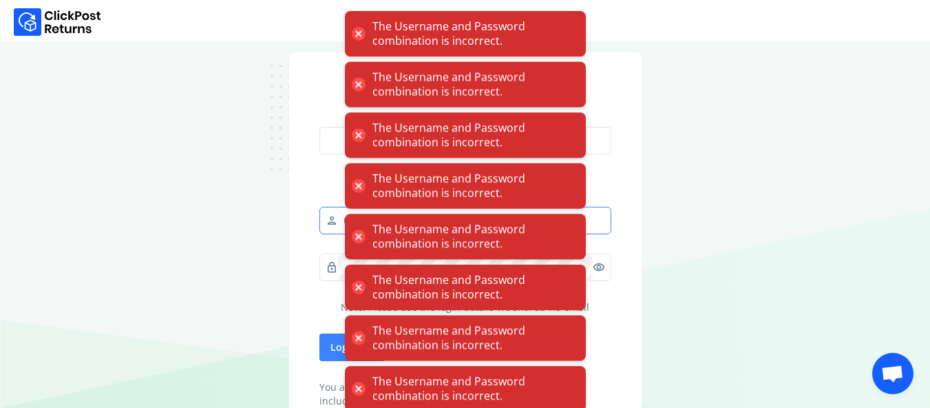
click at [319, 127] on button "Continue to shopify" at bounding box center [465, 141] width 292 height 28
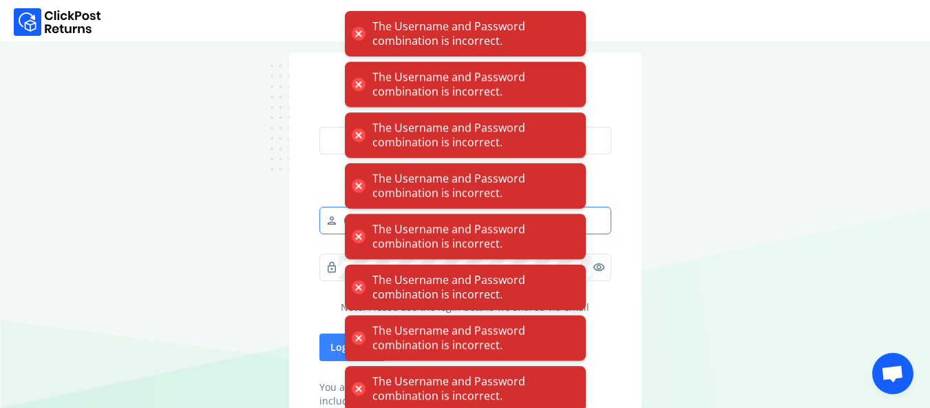
click at [319, 127] on button "Continue to shopify" at bounding box center [465, 141] width 292 height 28
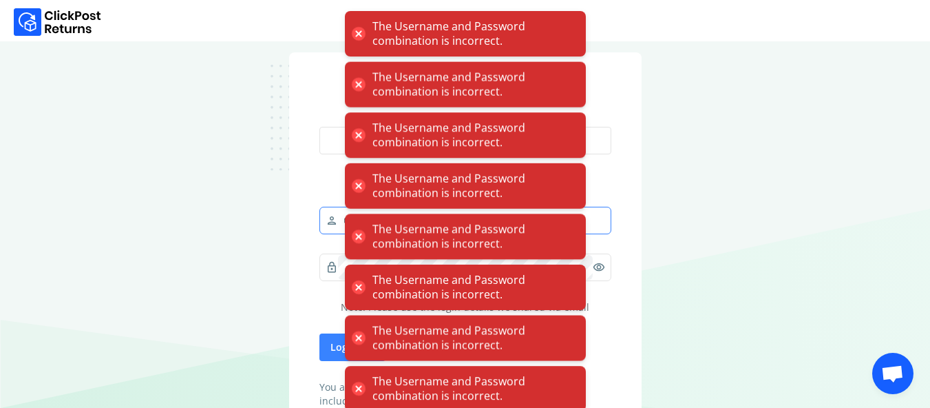
click at [319, 127] on button "Continue to shopify" at bounding box center [465, 141] width 292 height 28
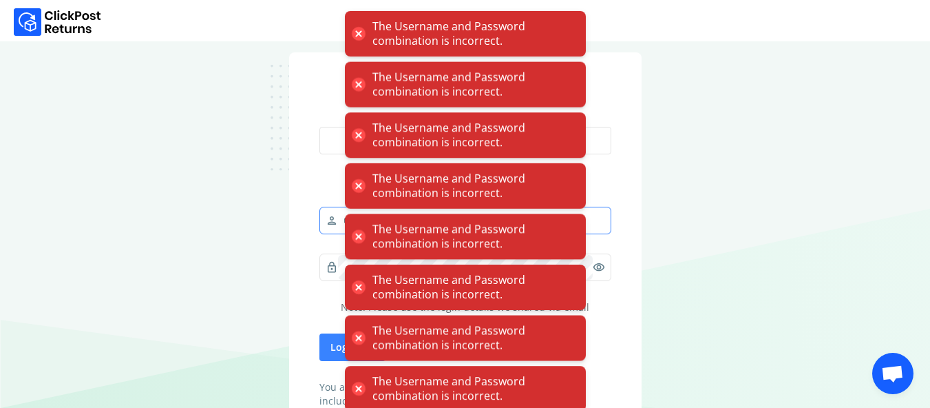
click at [319, 127] on button "Continue to shopify" at bounding box center [465, 141] width 292 height 28
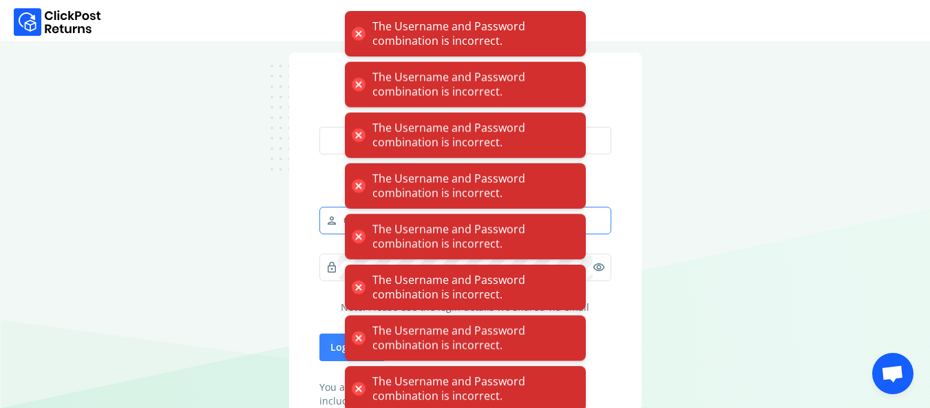
click at [319, 127] on button "Continue to shopify" at bounding box center [465, 141] width 292 height 28
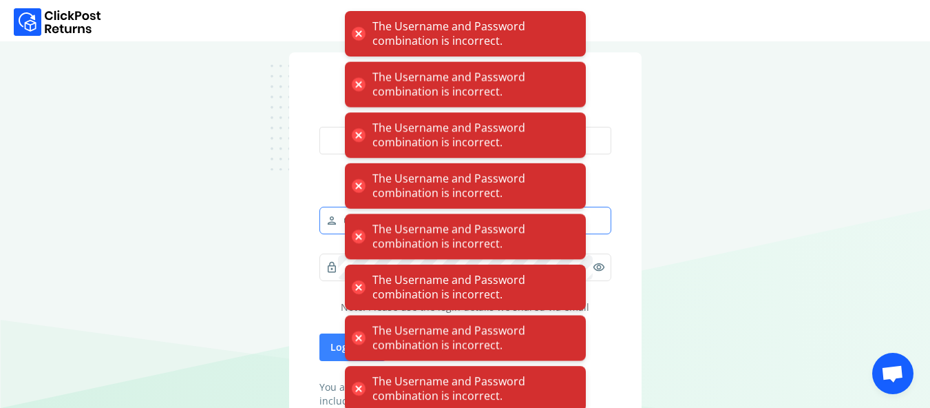
click at [319, 127] on button "Continue to shopify" at bounding box center [465, 141] width 292 height 28
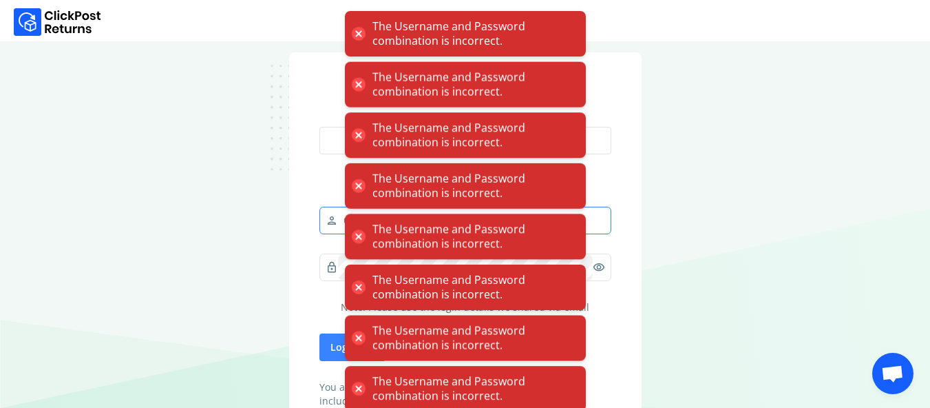
click at [319, 127] on button "Continue to shopify" at bounding box center [465, 141] width 292 height 28
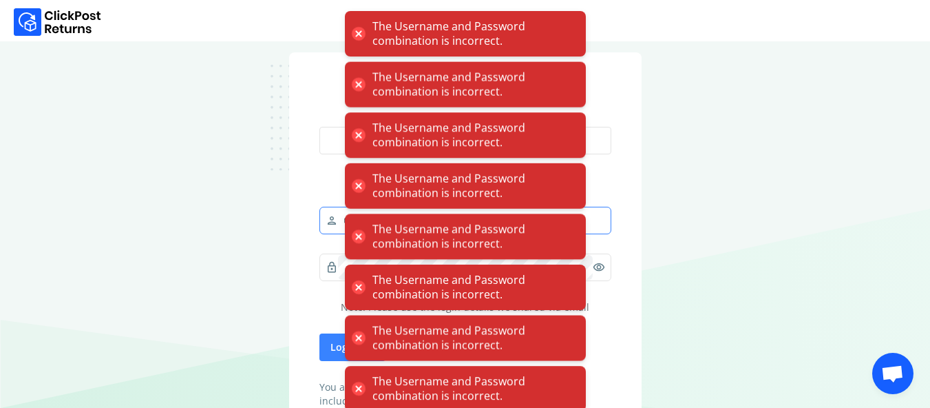
click at [319, 127] on button "Continue to shopify" at bounding box center [465, 141] width 292 height 28
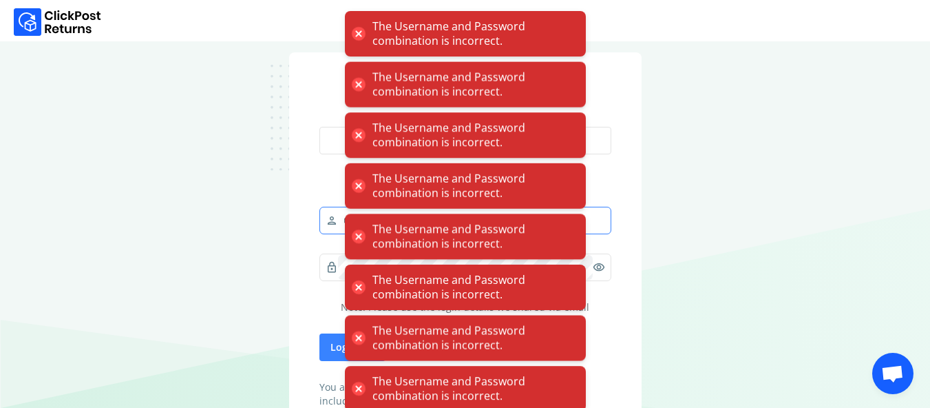
click at [319, 127] on button "Continue to shopify" at bounding box center [465, 141] width 292 height 28
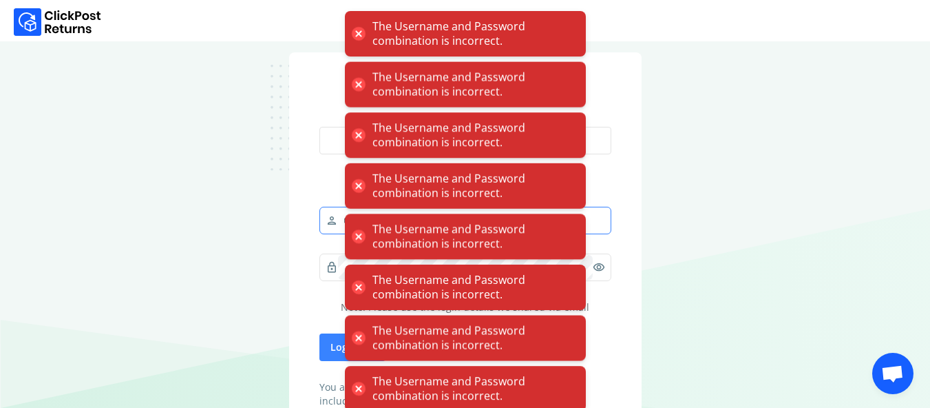
click at [319, 127] on button "Continue to shopify" at bounding box center [465, 141] width 292 height 28
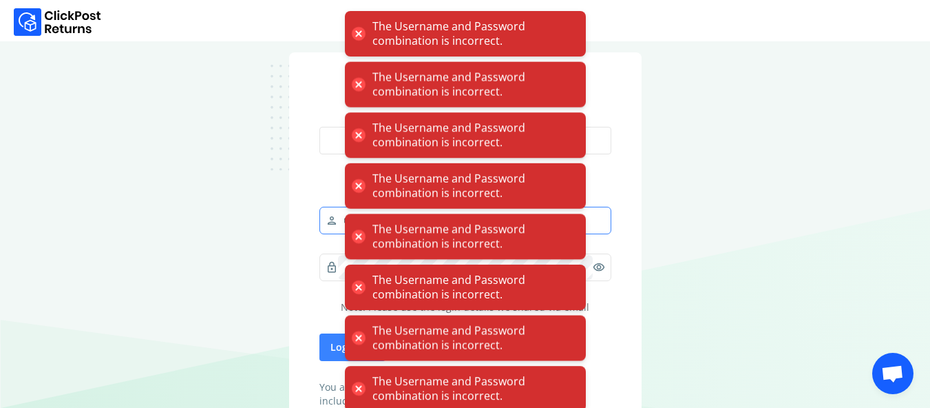
click at [319, 127] on button "Continue to shopify" at bounding box center [465, 141] width 292 height 28
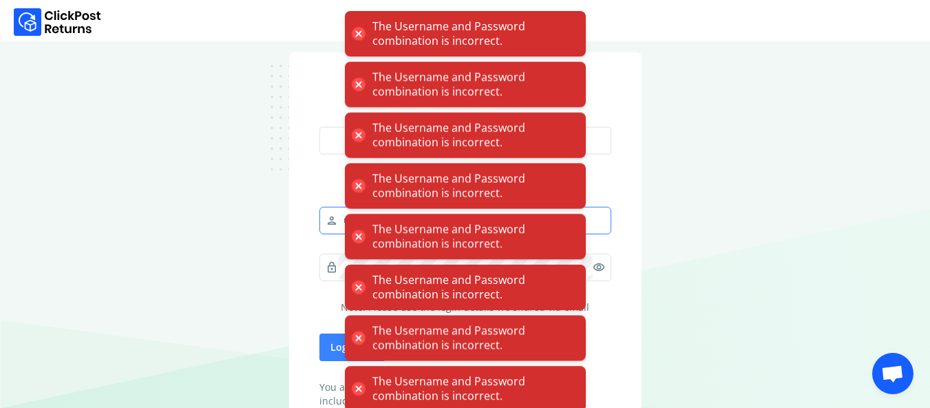
click at [319, 127] on button "Continue to shopify" at bounding box center [465, 141] width 292 height 28
